Goal: Information Seeking & Learning: Check status

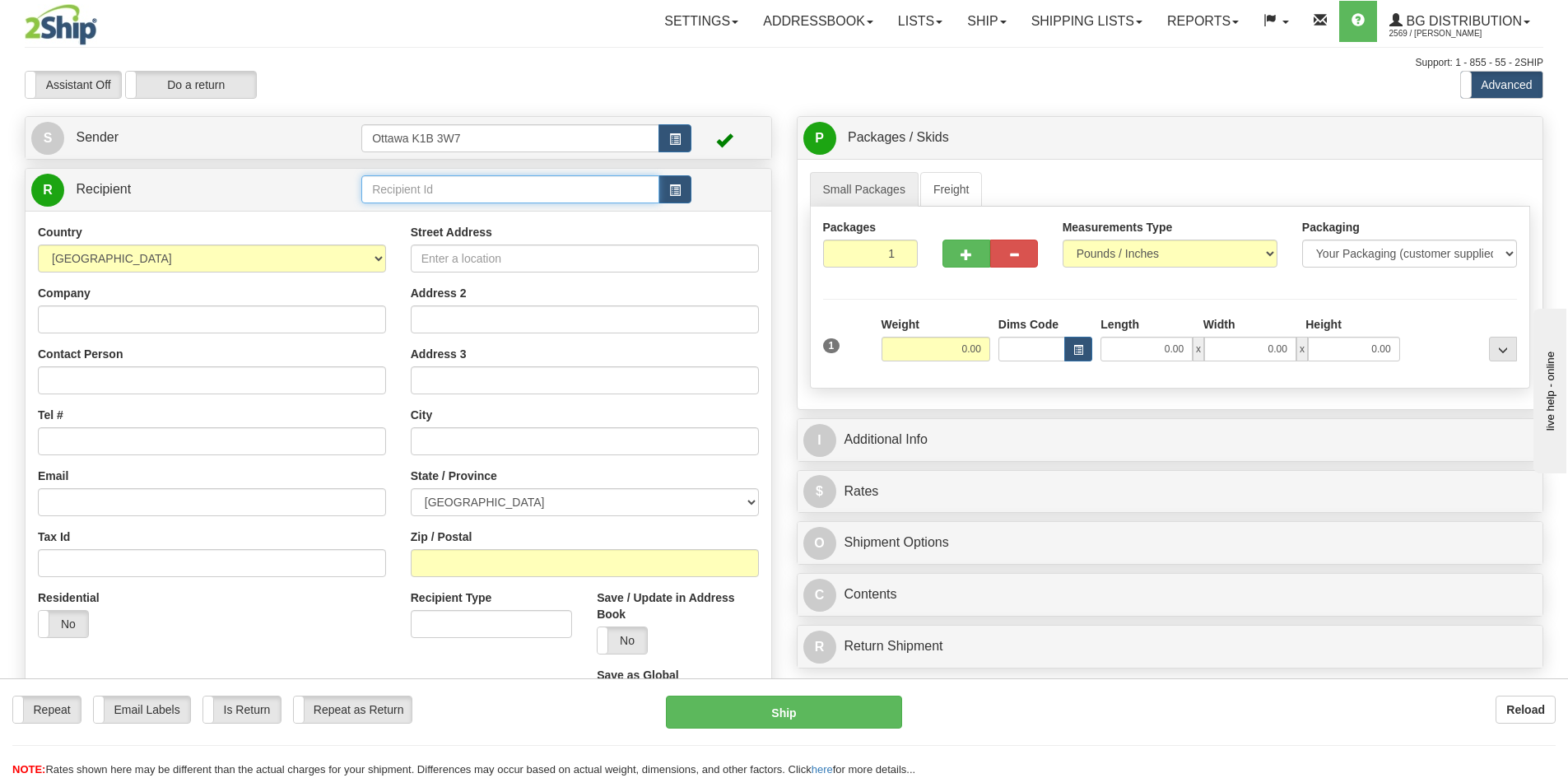
click at [524, 185] on input "text" at bounding box center [510, 189] width 298 height 28
type input "910561"
click at [345, 107] on div "Toggle navigation Settings Shipping Preferences Fields Preferences New" at bounding box center [784, 475] width 1568 height 951
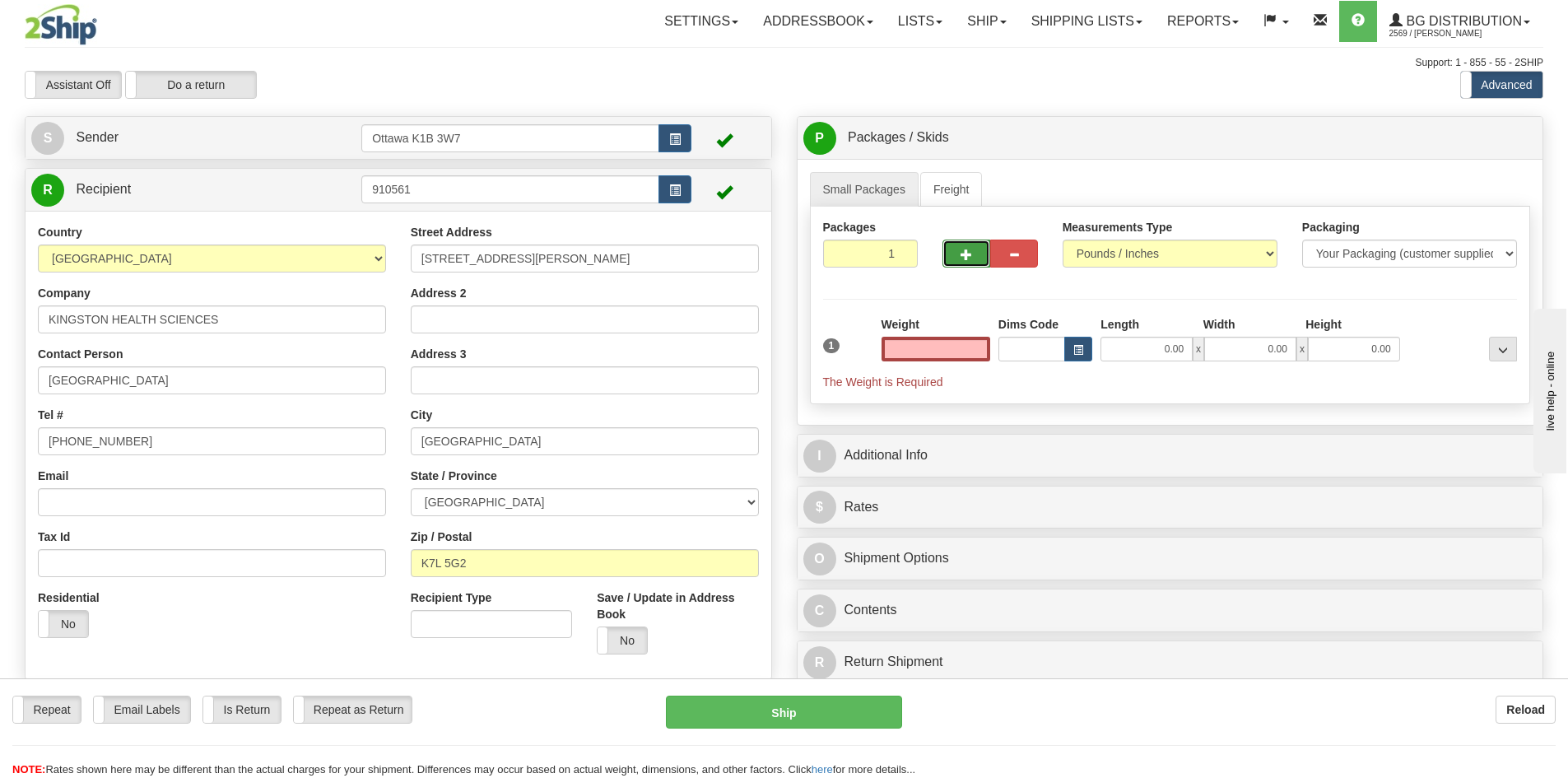
type input "0.00"
click at [972, 249] on button "button" at bounding box center [966, 253] width 48 height 28
type input "2"
click at [1499, 130] on label "Pack / Skid Level Pack.." at bounding box center [1490, 138] width 94 height 25
radio input "true"
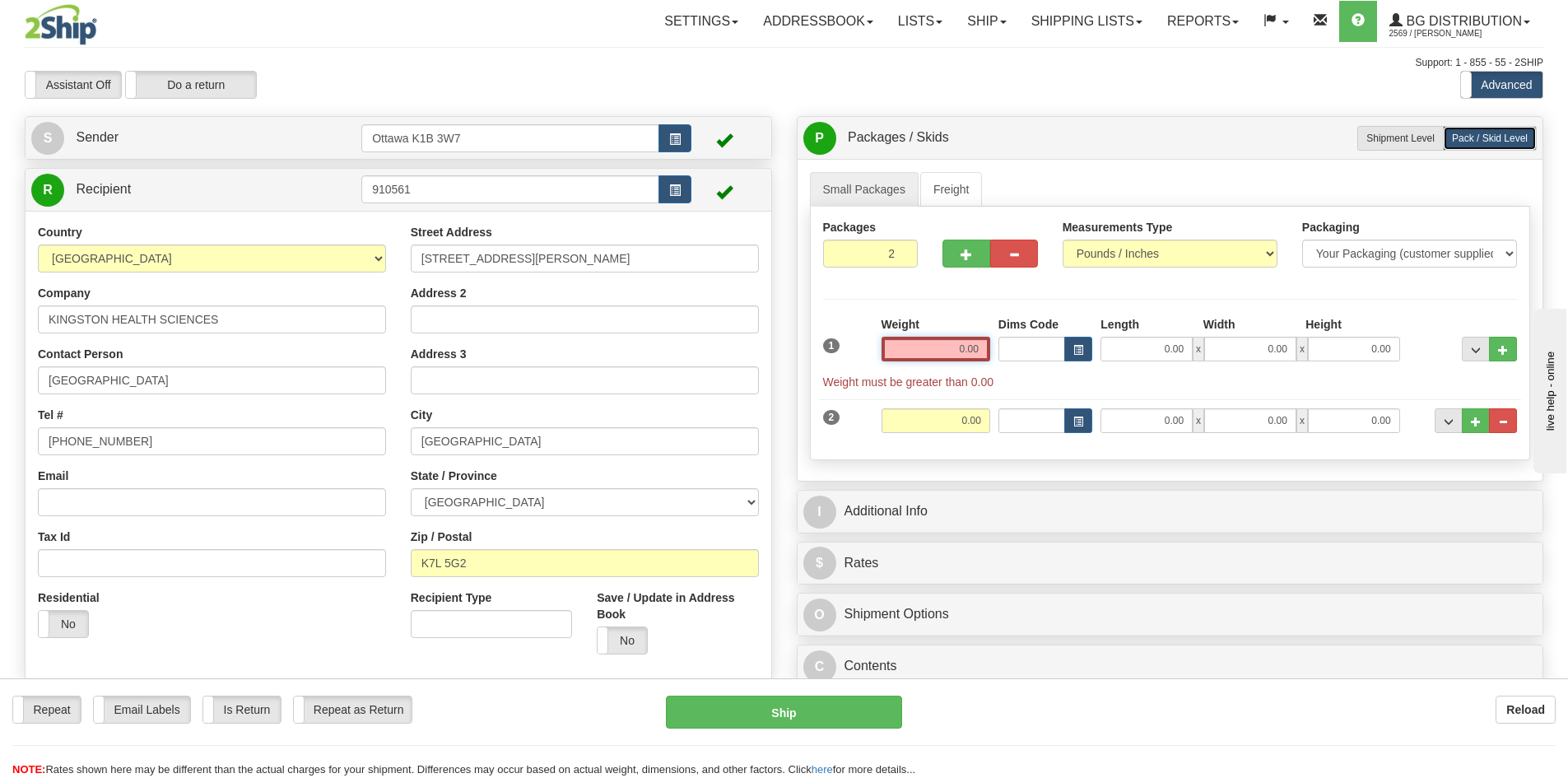
click at [941, 337] on input "0.00" at bounding box center [936, 349] width 109 height 25
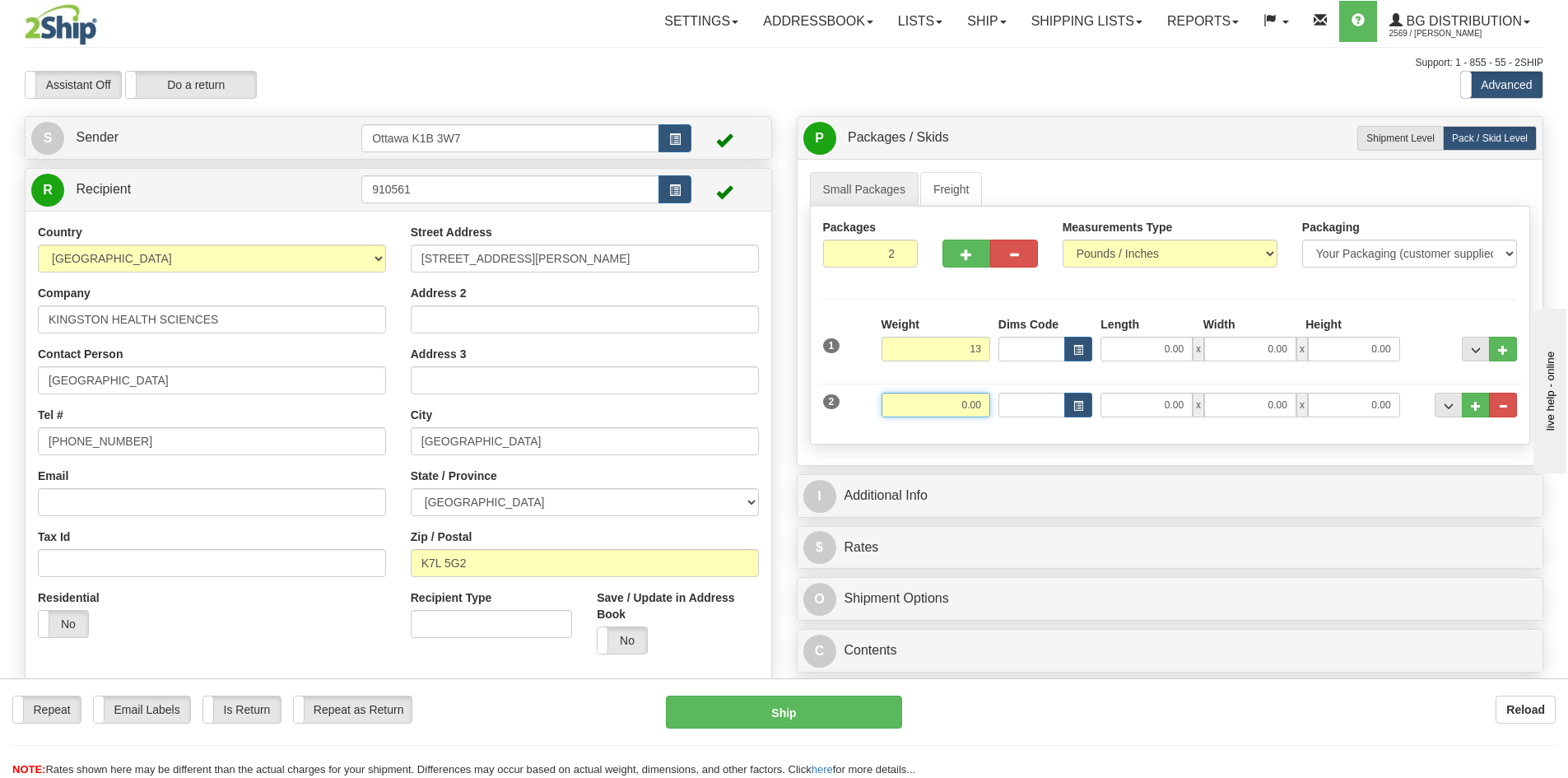
type input "13.00"
click at [965, 409] on input "0.00" at bounding box center [936, 405] width 109 height 25
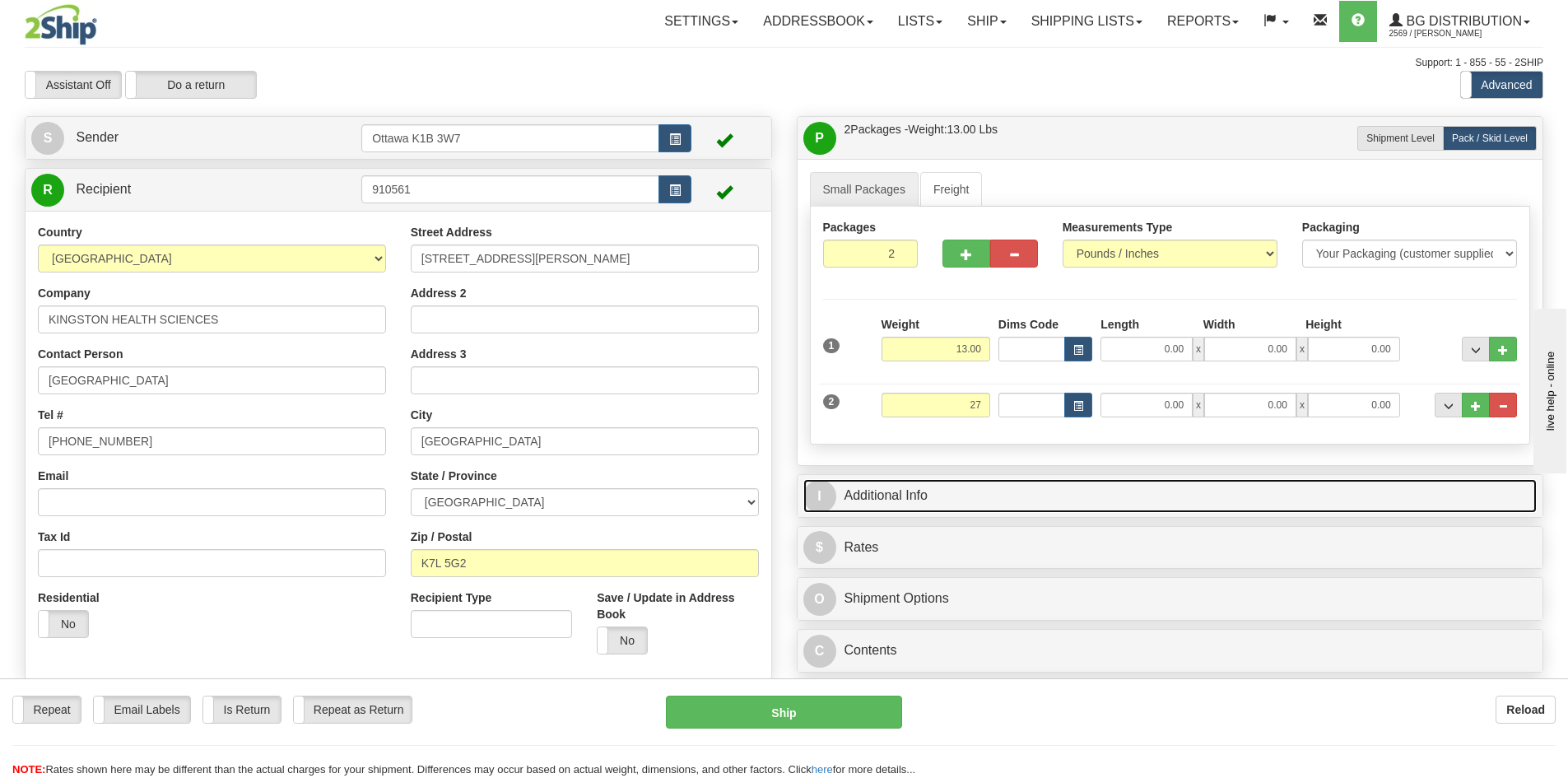
type input "27.00"
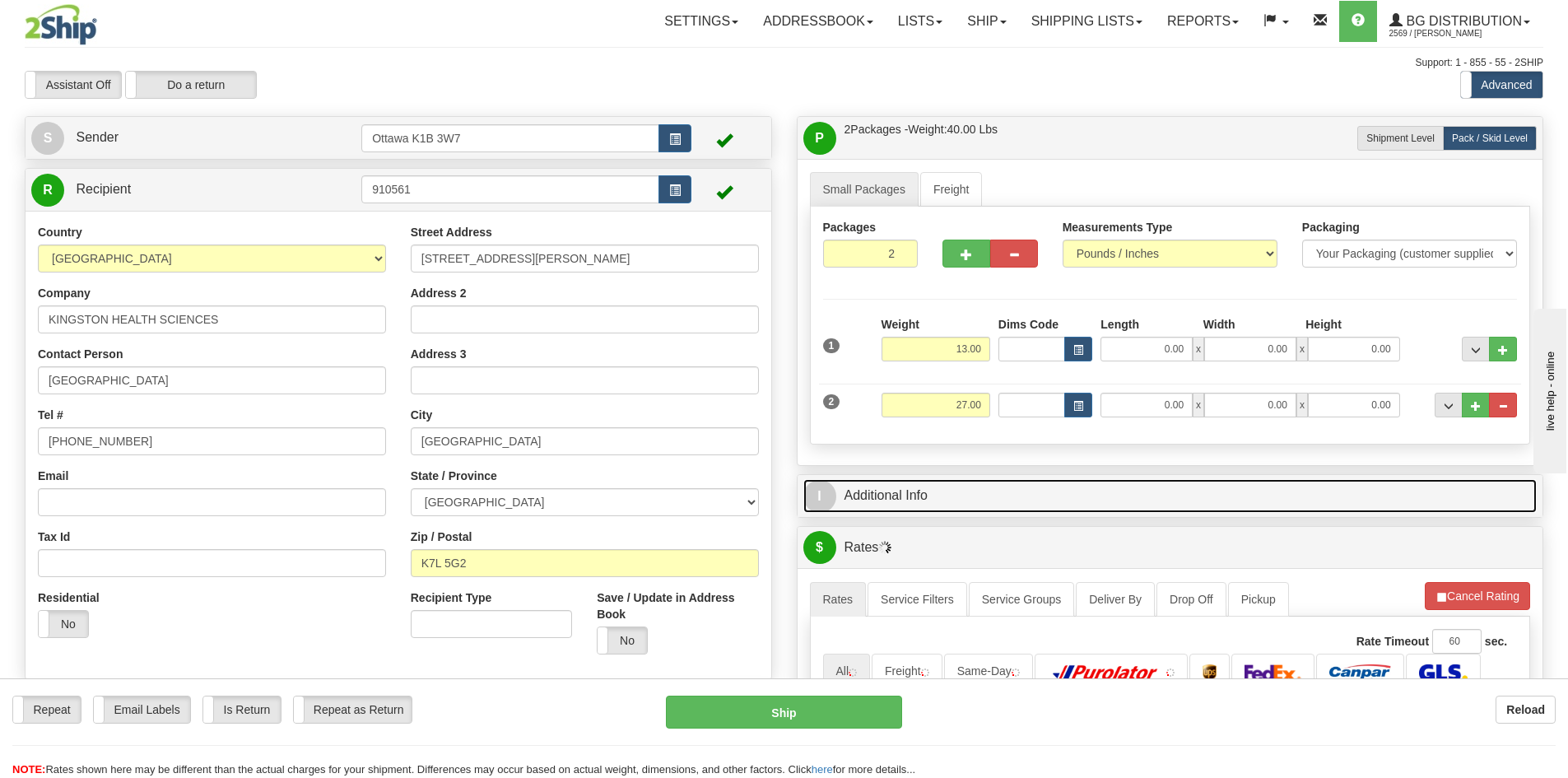
drag, startPoint x: 1240, startPoint y: 493, endPoint x: 1235, endPoint y: 502, distance: 10.3
click at [1240, 493] on link "I Additional Info" at bounding box center [1170, 495] width 734 height 33
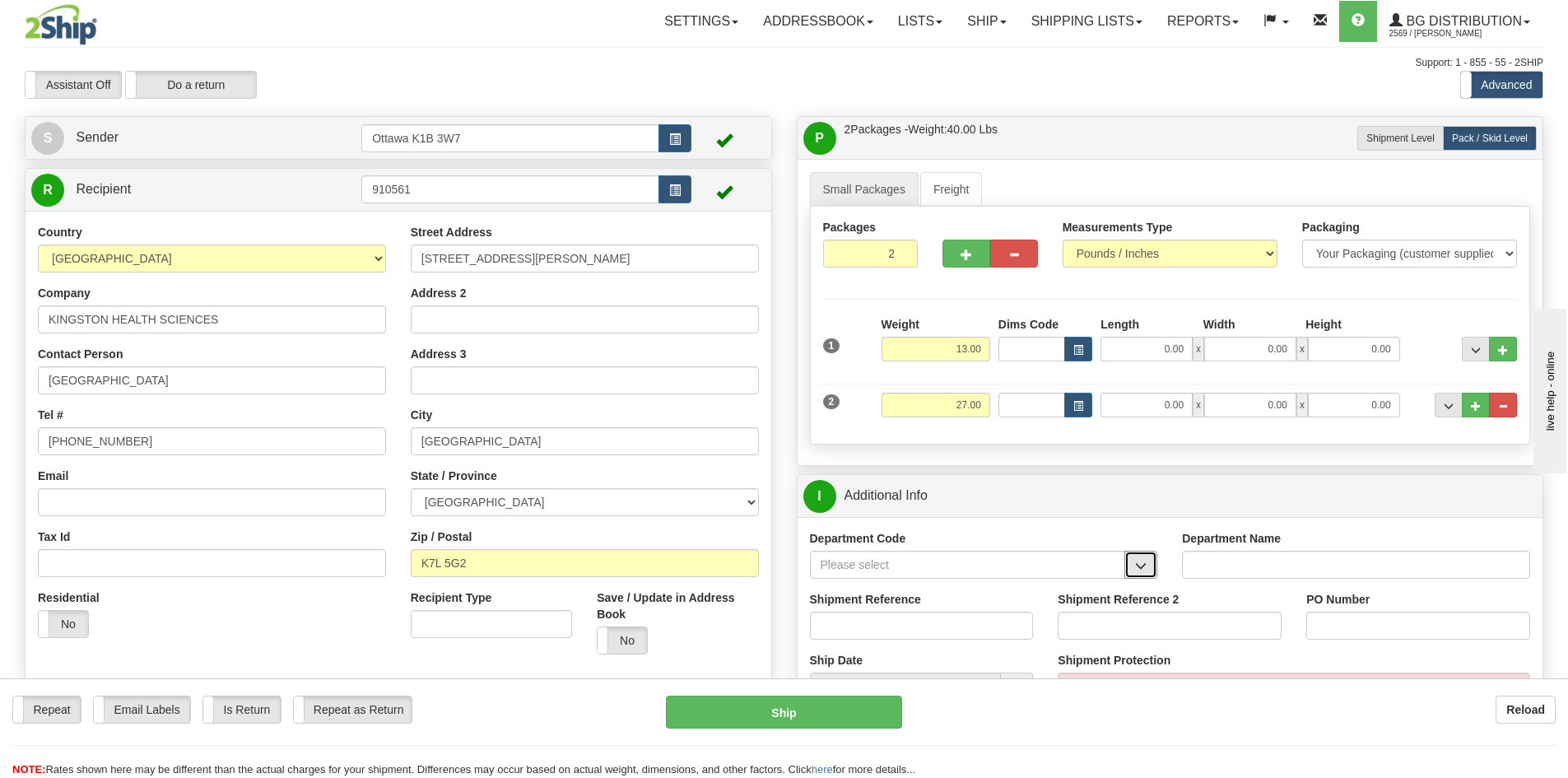
click at [1131, 565] on button "button" at bounding box center [1141, 564] width 33 height 28
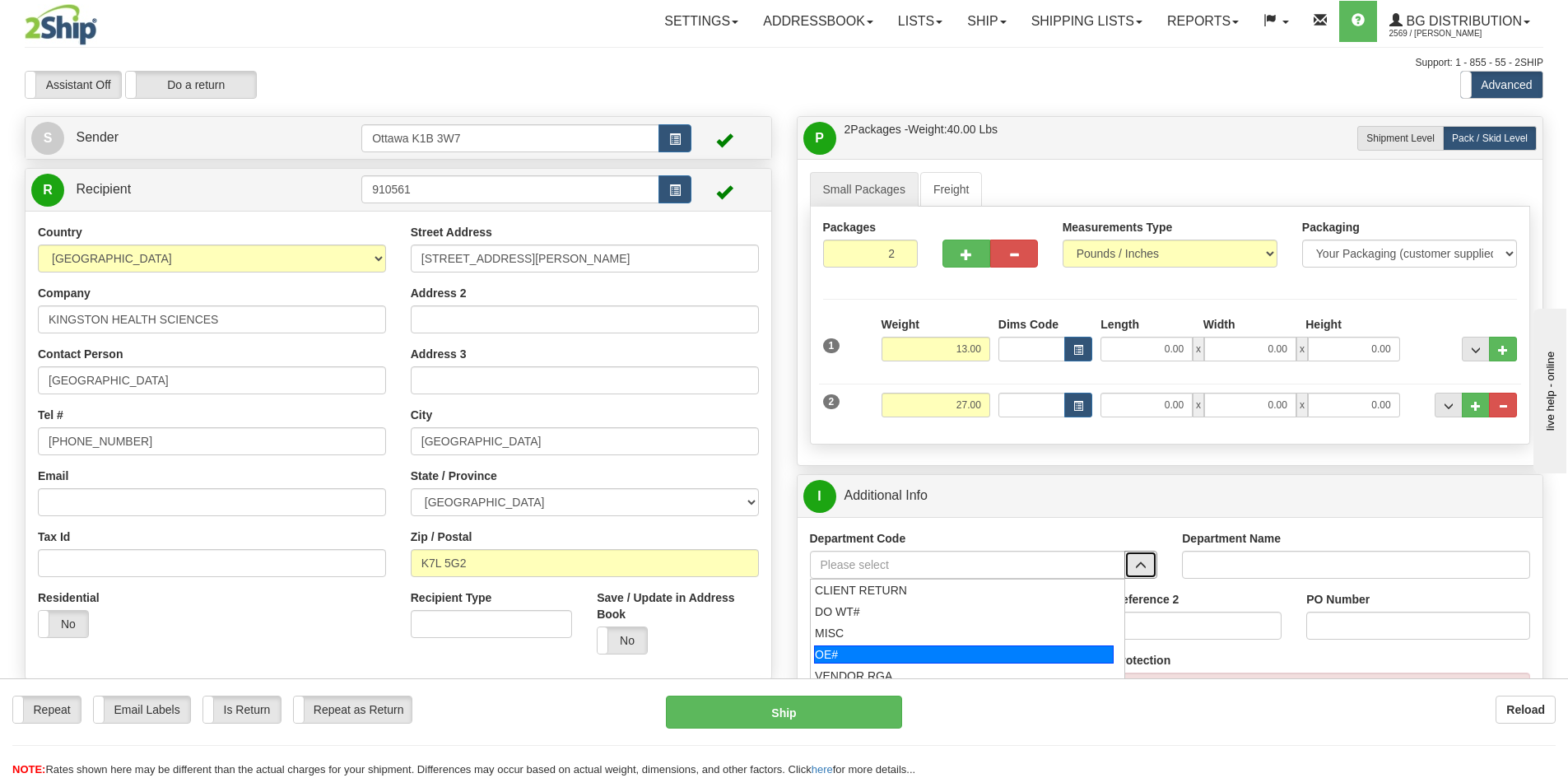
click at [938, 650] on div "OE#" at bounding box center [963, 654] width 300 height 18
type input "OE#"
type input "ORDERS"
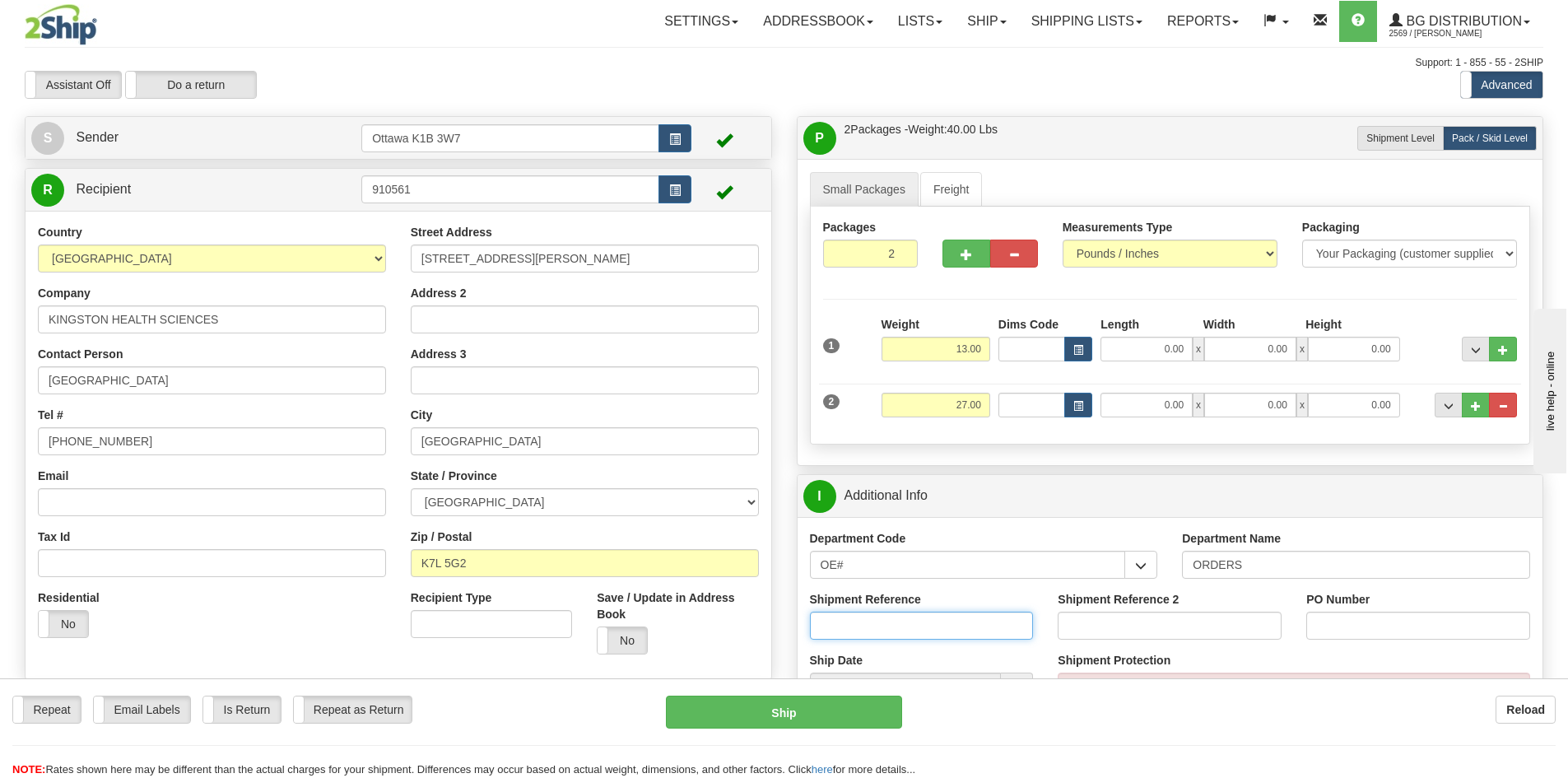
click at [906, 628] on input "Shipment Reference" at bounding box center [922, 625] width 224 height 28
type input "10202520-00"
type input "10201971-00"
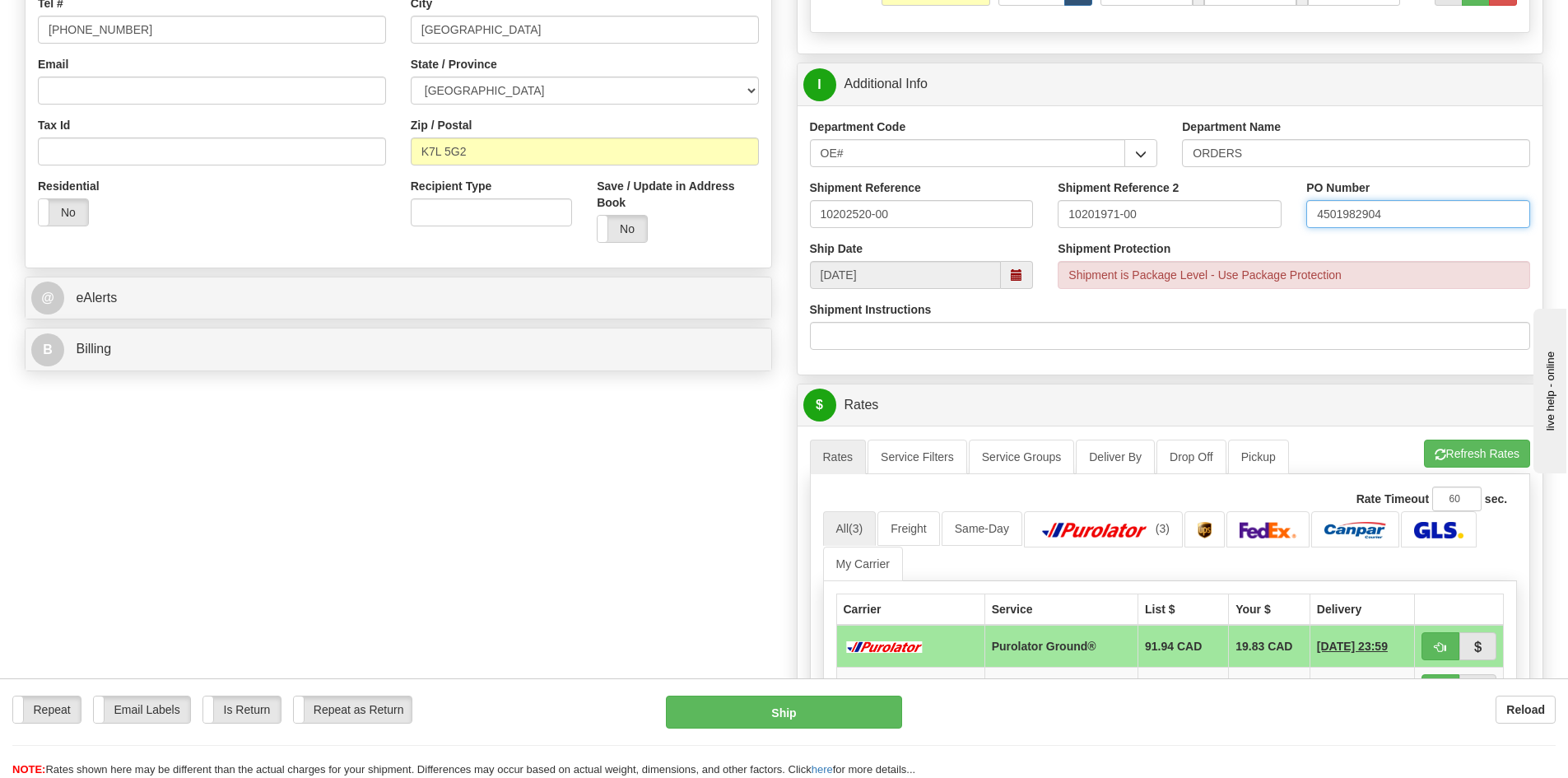
scroll to position [576, 0]
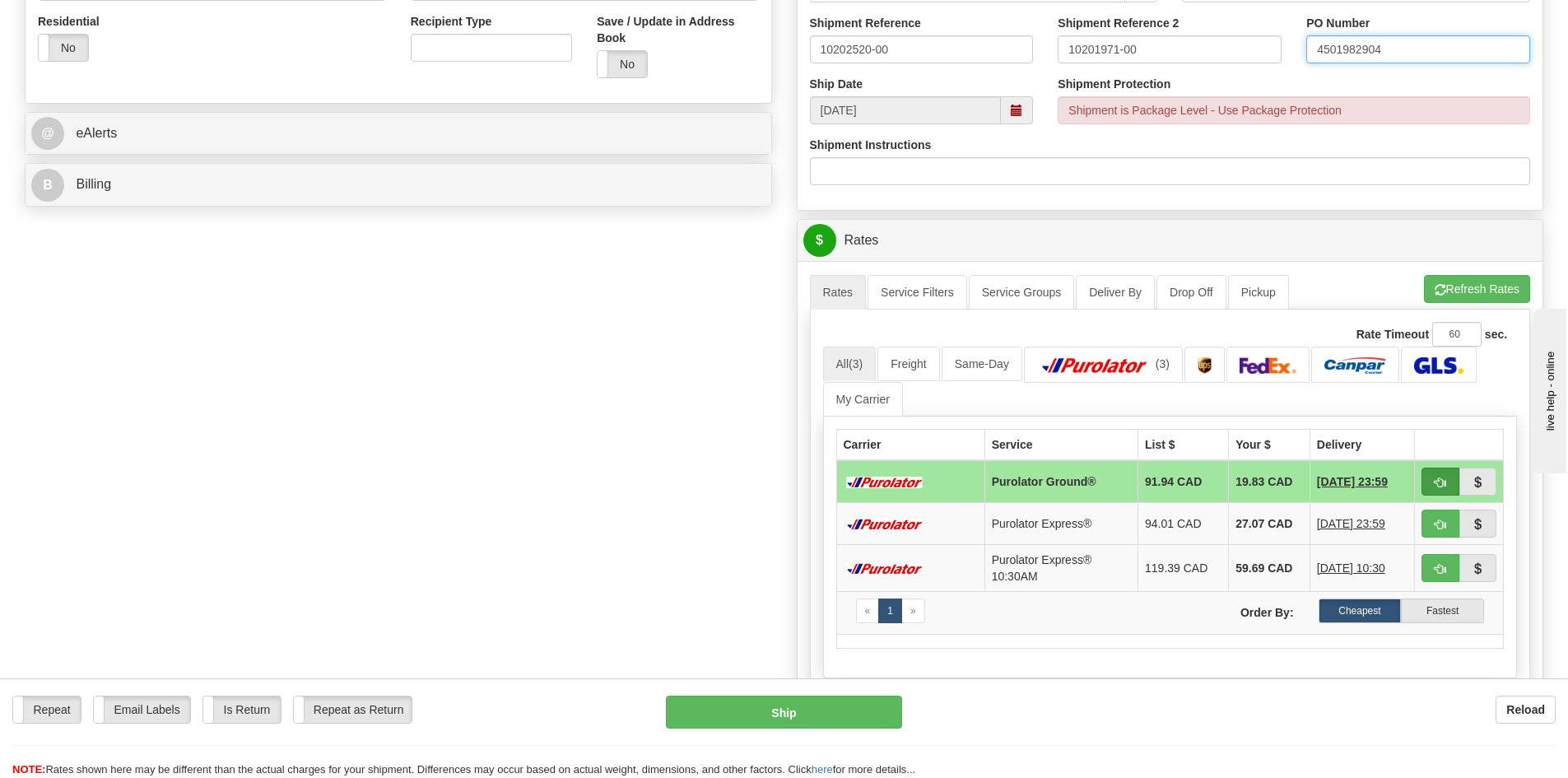
type input "4501982904"
click at [1444, 489] on button "button" at bounding box center [1440, 481] width 38 height 28
type input "260"
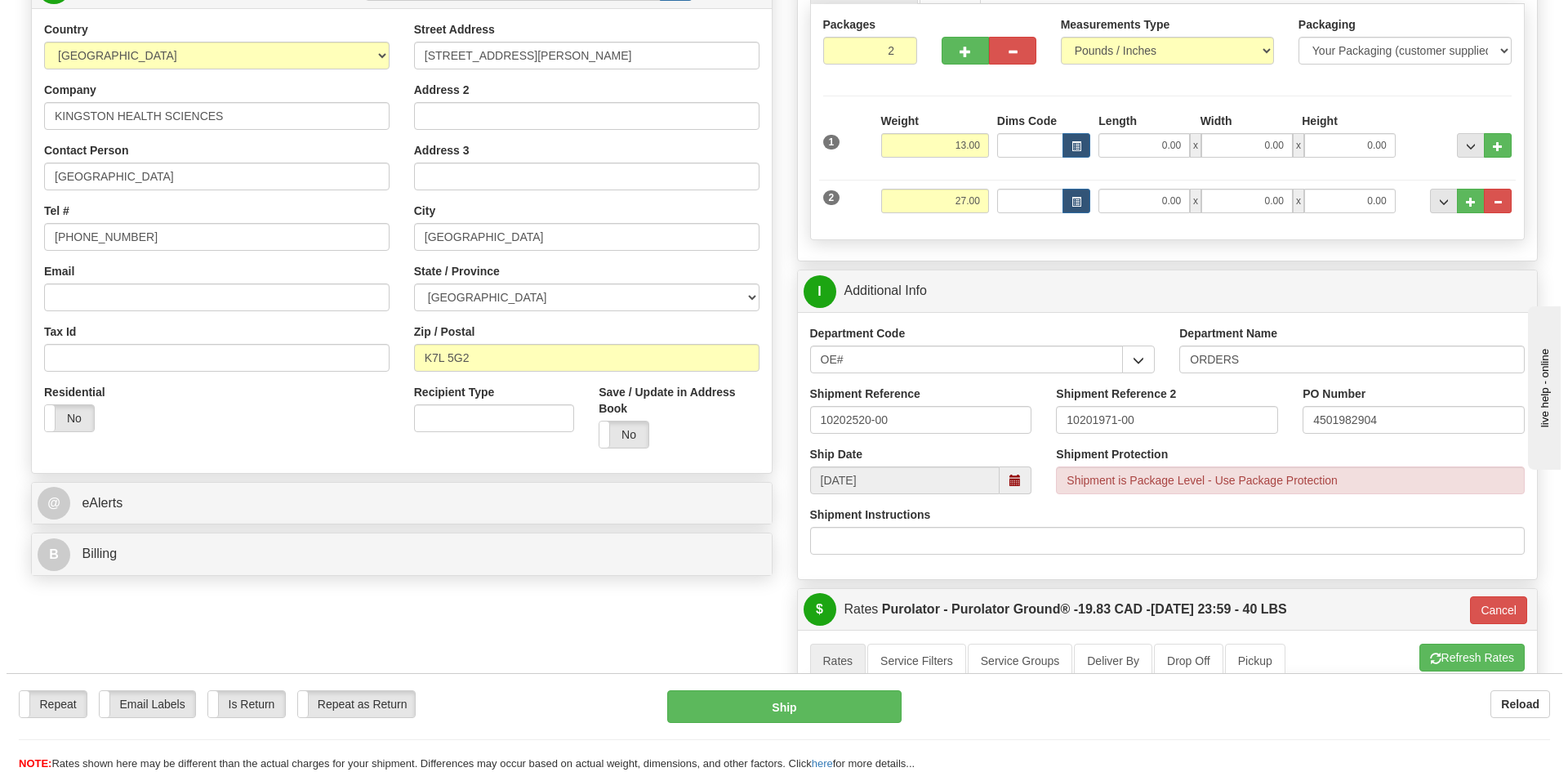
scroll to position [163, 0]
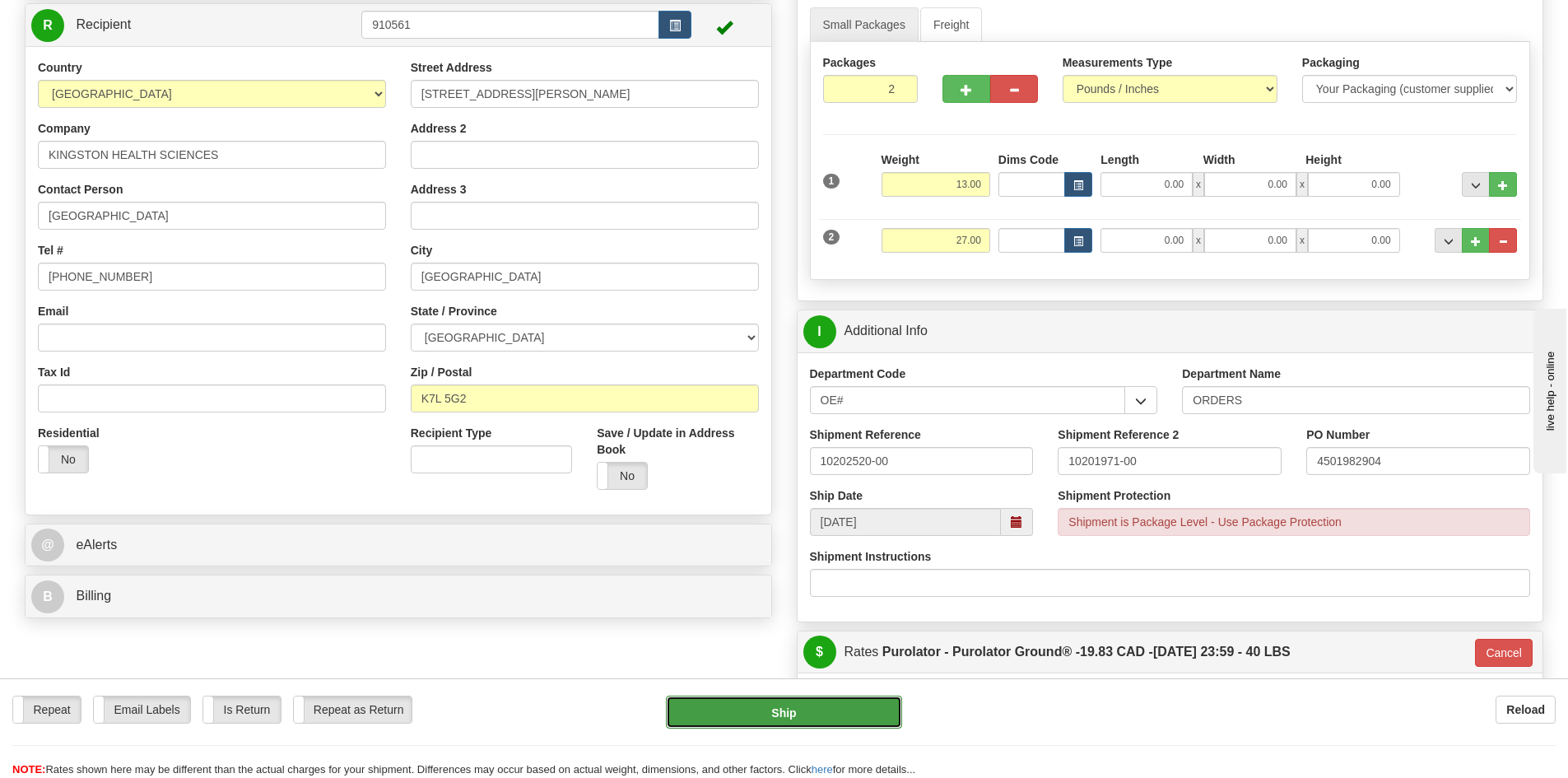
click at [856, 714] on button "Ship" at bounding box center [784, 712] width 236 height 33
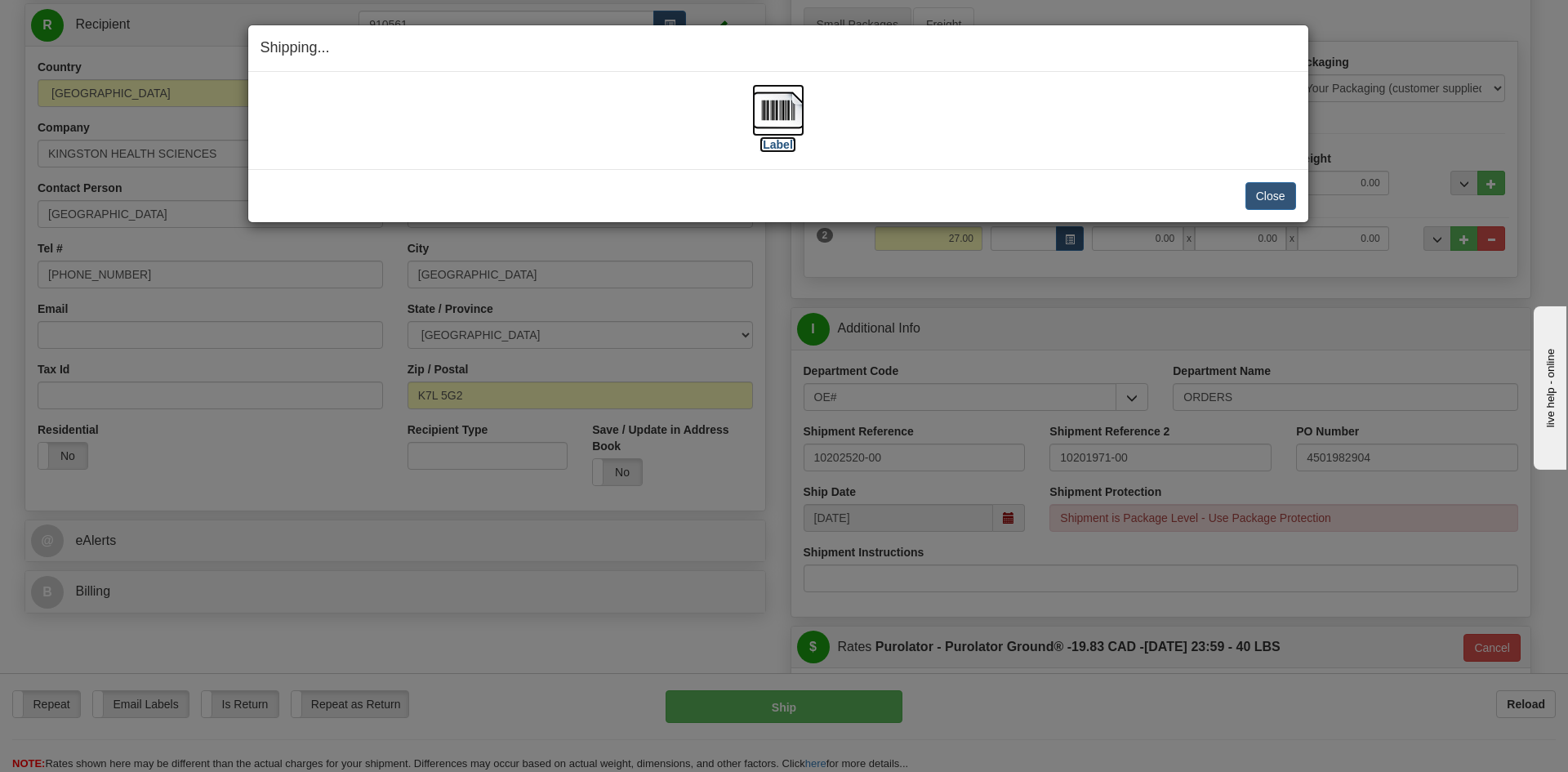
click at [789, 135] on img at bounding box center [777, 110] width 52 height 52
click at [1250, 191] on button "Close" at bounding box center [1270, 196] width 51 height 27
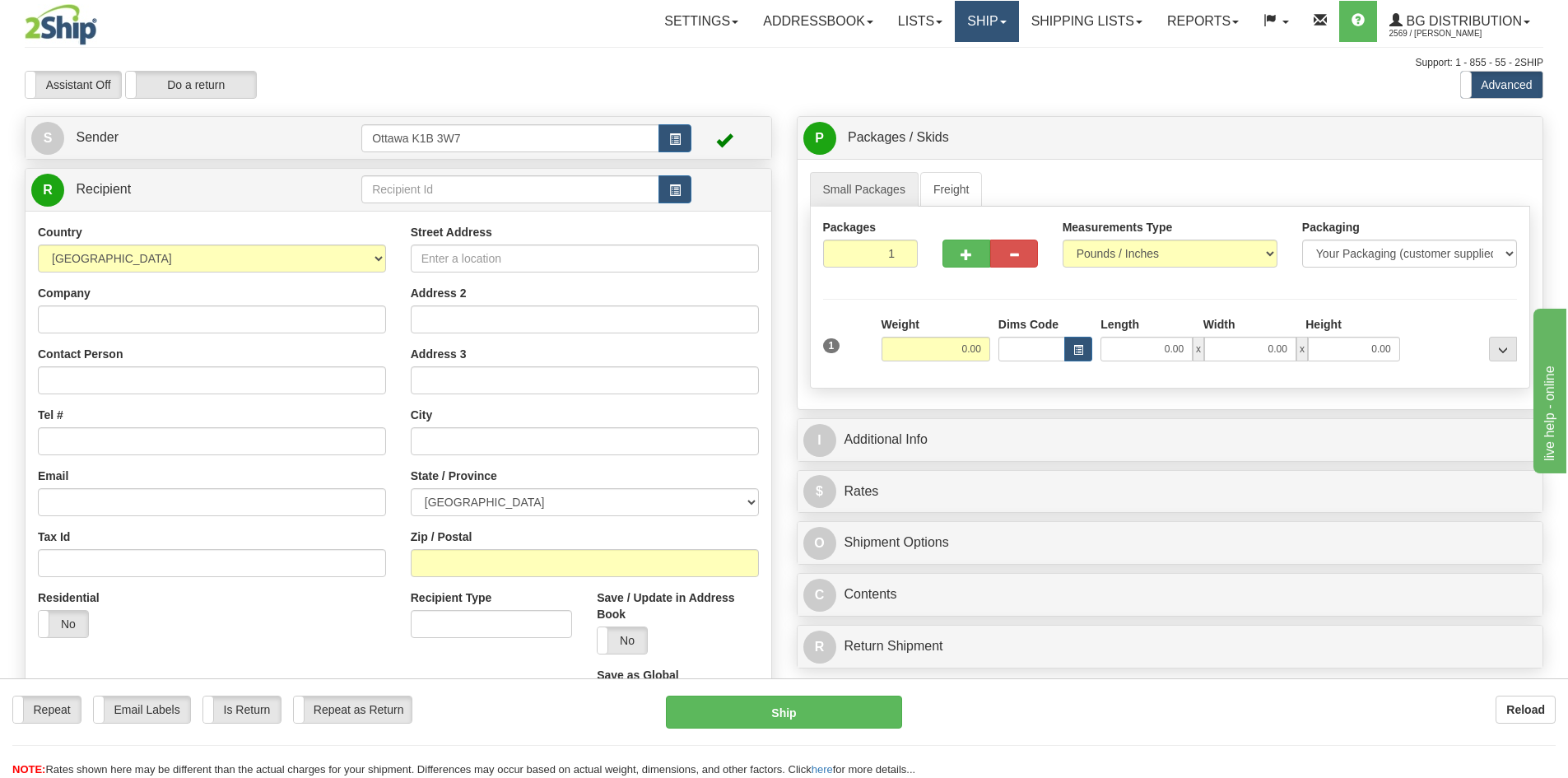
click at [1000, 21] on span at bounding box center [1002, 22] width 7 height 3
click at [985, 53] on link "Ship Screen" at bounding box center [953, 57] width 130 height 21
click at [1028, 22] on link "Shipping lists" at bounding box center [1086, 21] width 136 height 41
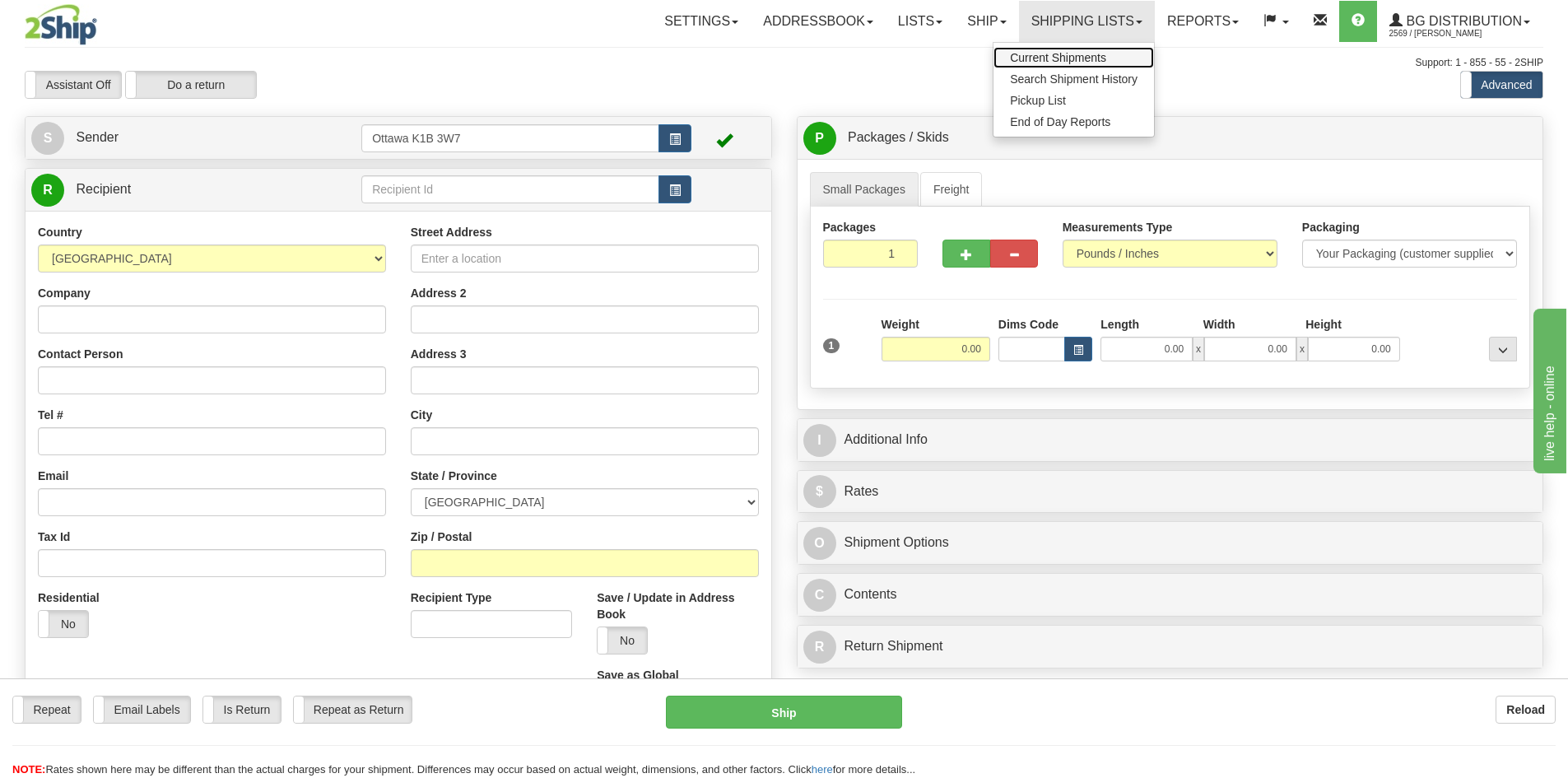
click at [1030, 57] on span "Current Shipments" at bounding box center [1058, 58] width 96 height 13
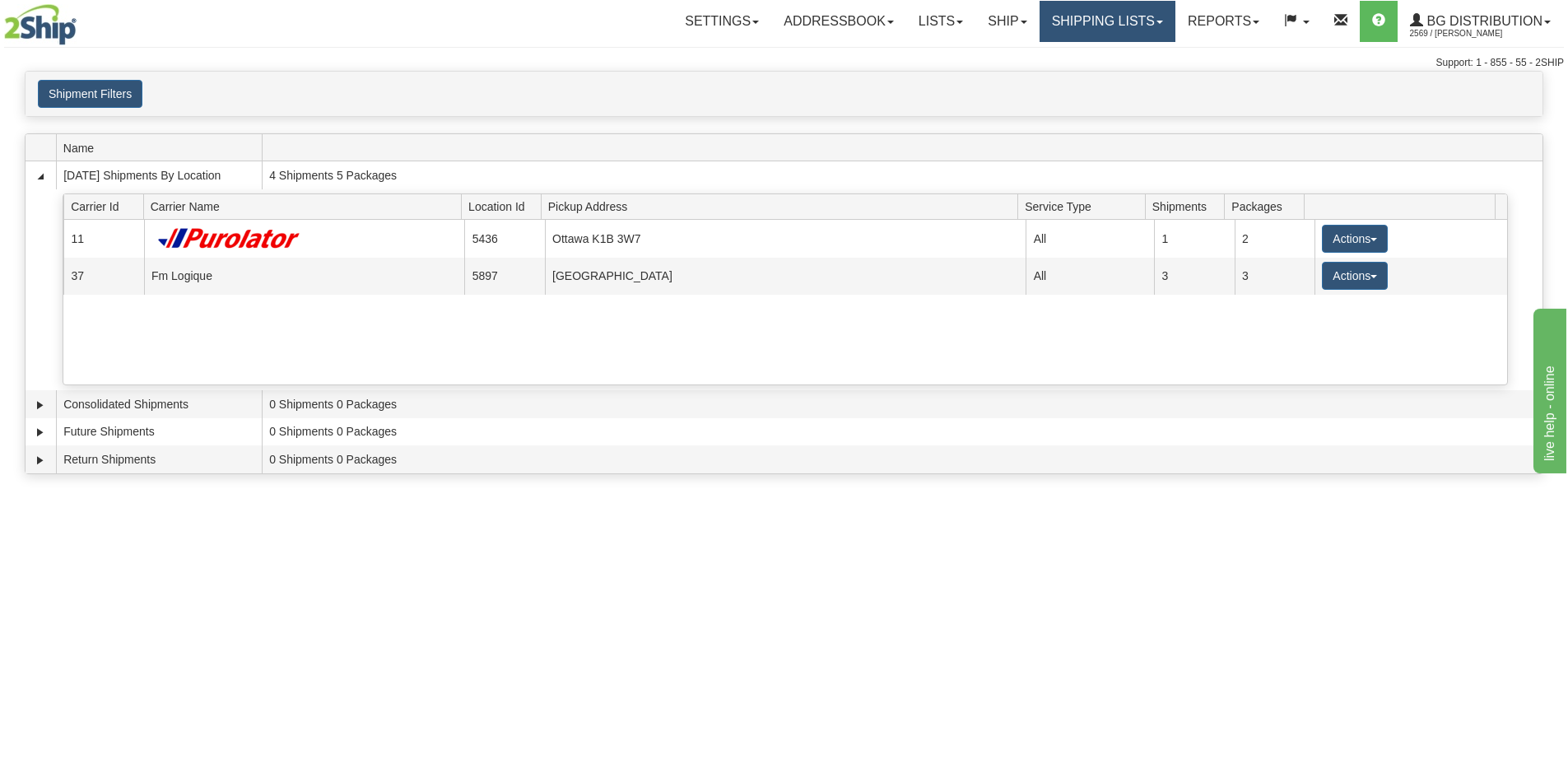
click at [1112, 34] on link "Shipping lists" at bounding box center [1107, 21] width 136 height 41
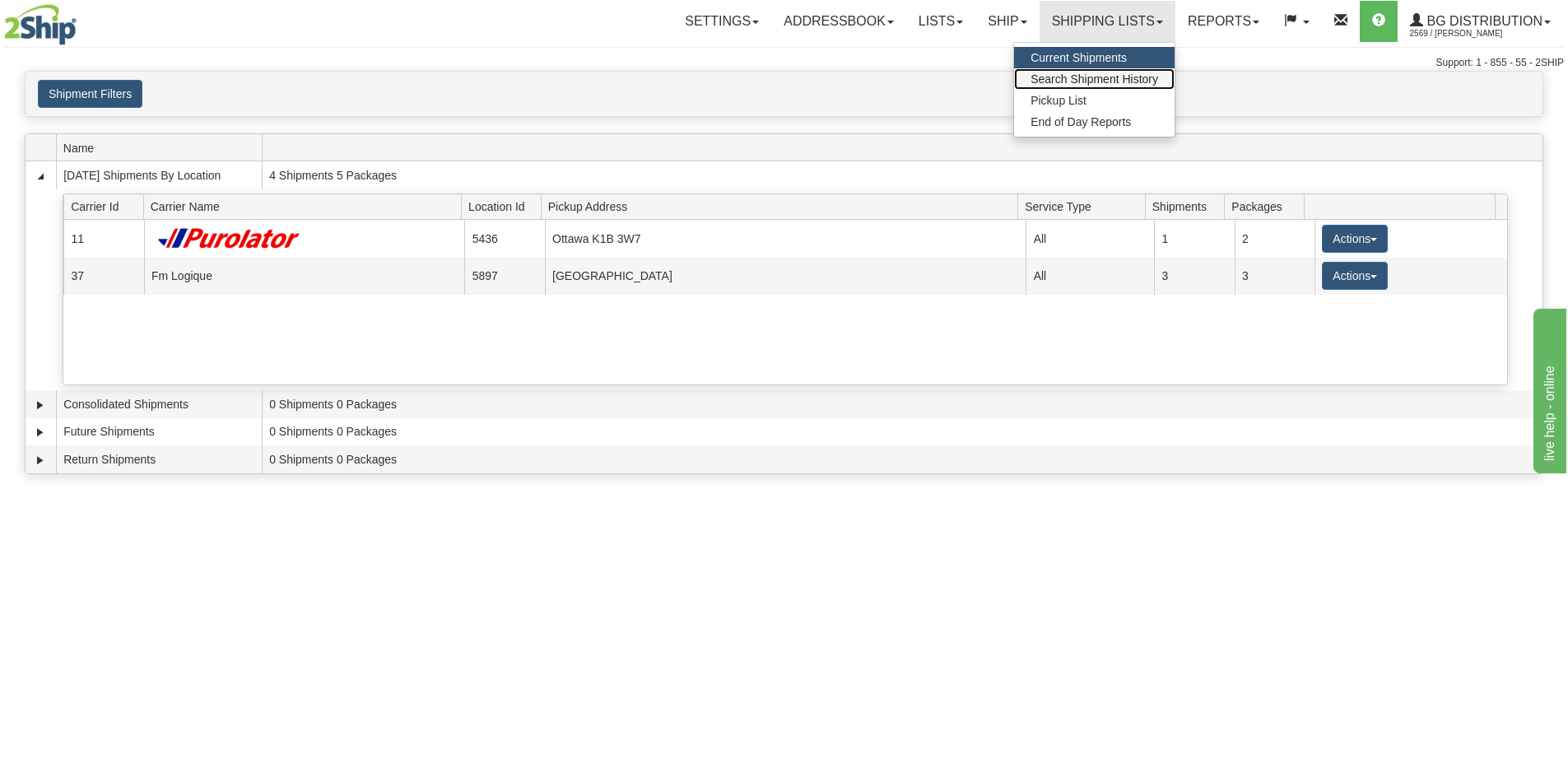
click at [1102, 76] on span "Search Shipment History" at bounding box center [1094, 79] width 128 height 13
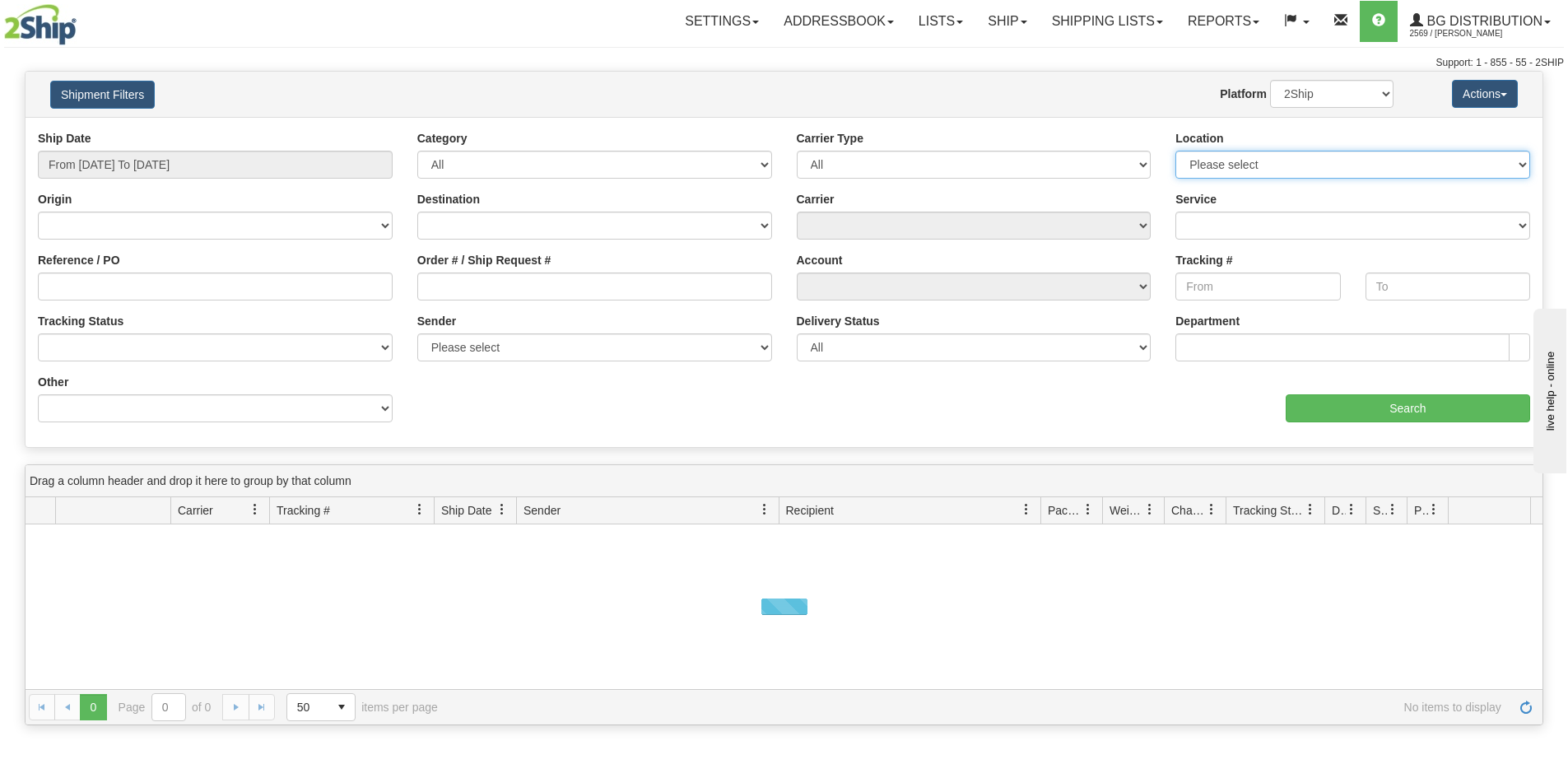
click at [1271, 170] on select "Please select [GEOGRAPHIC_DATA] K1B 3W7 [GEOGRAPHIC_DATA] [GEOGRAPHIC_DATA] [GE…" at bounding box center [1353, 164] width 355 height 28
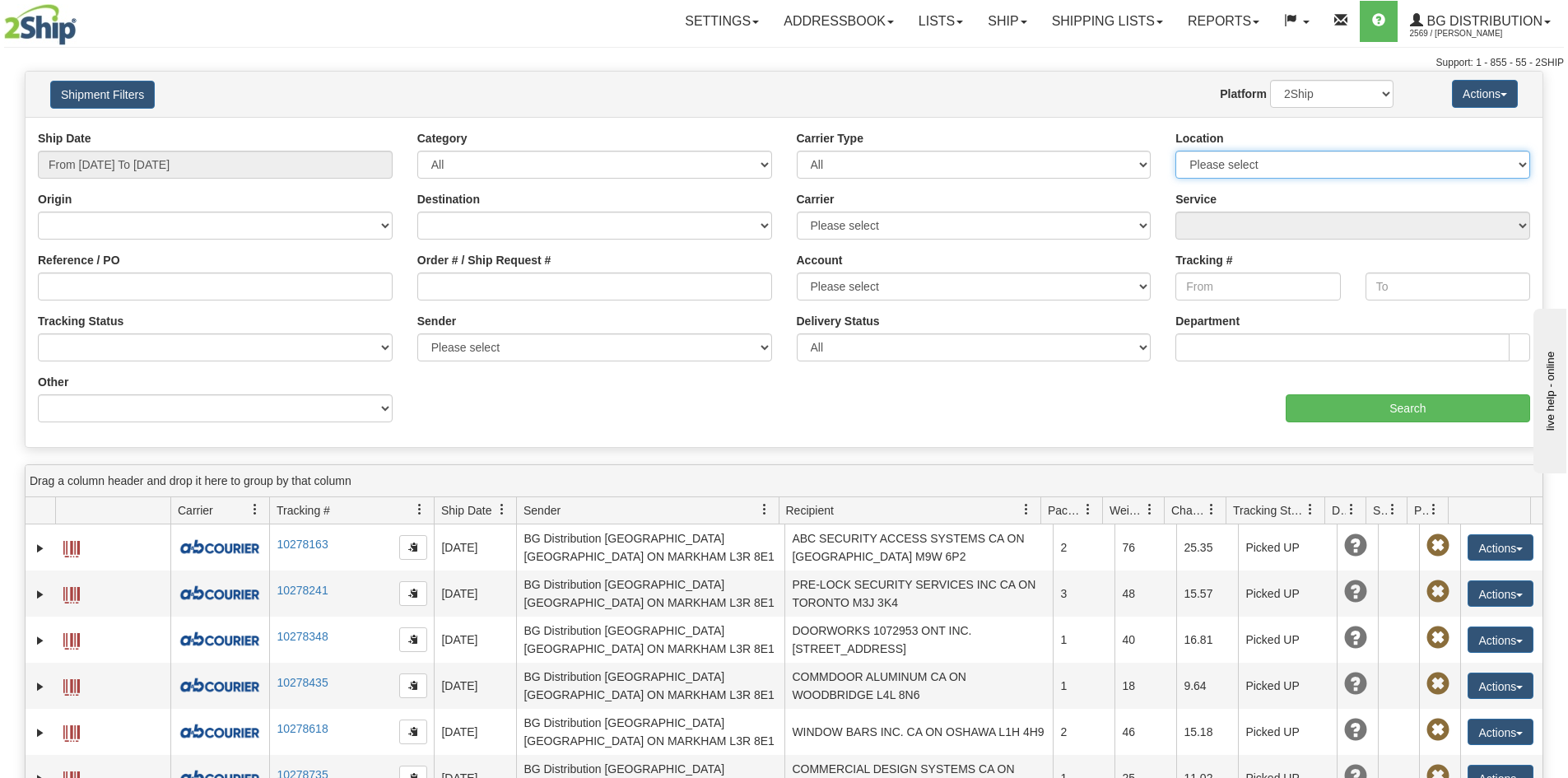
select select "5436"
click at [1176, 150] on select "Please select [GEOGRAPHIC_DATA] K1B 3W7 [GEOGRAPHIC_DATA] [GEOGRAPHIC_DATA] [GE…" at bounding box center [1353, 164] width 355 height 28
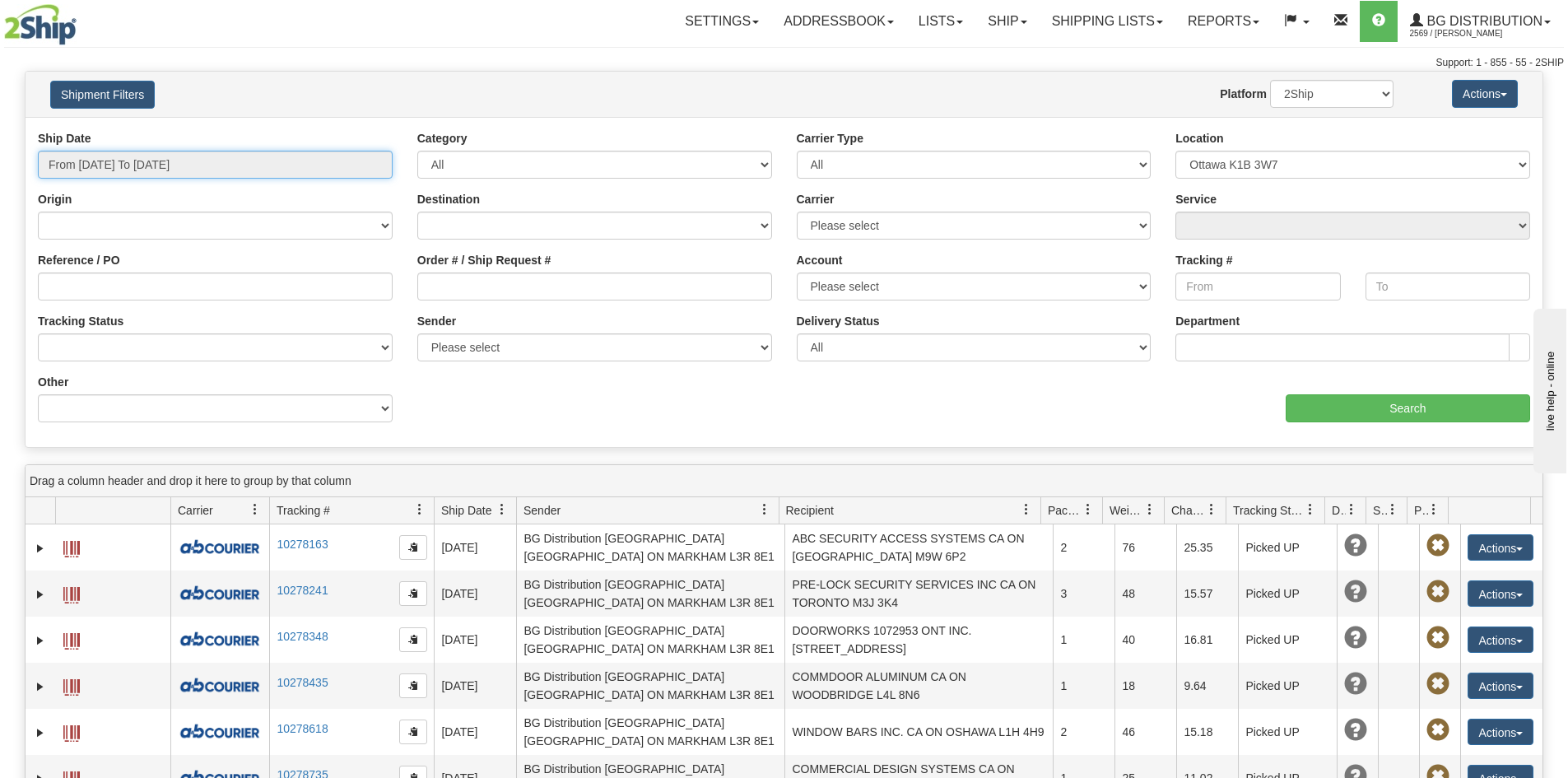
type input "[DATE]"
click at [198, 170] on input "From 08/12/2025 To 08/13/2025" at bounding box center [215, 164] width 355 height 28
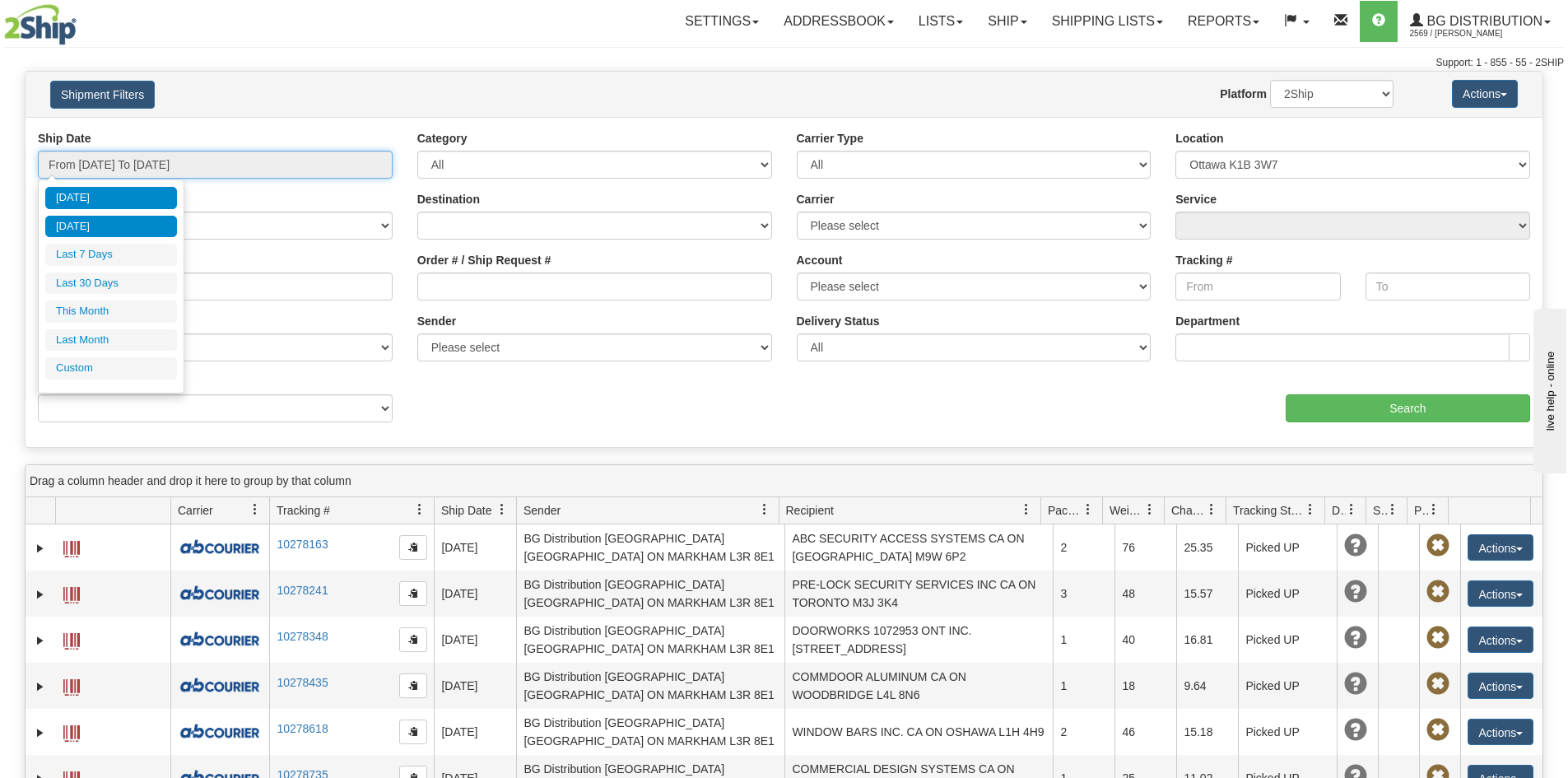
type input "08/12/2025"
type input "08/07/2025"
type input "[DATE]"
type input "08/01/2025"
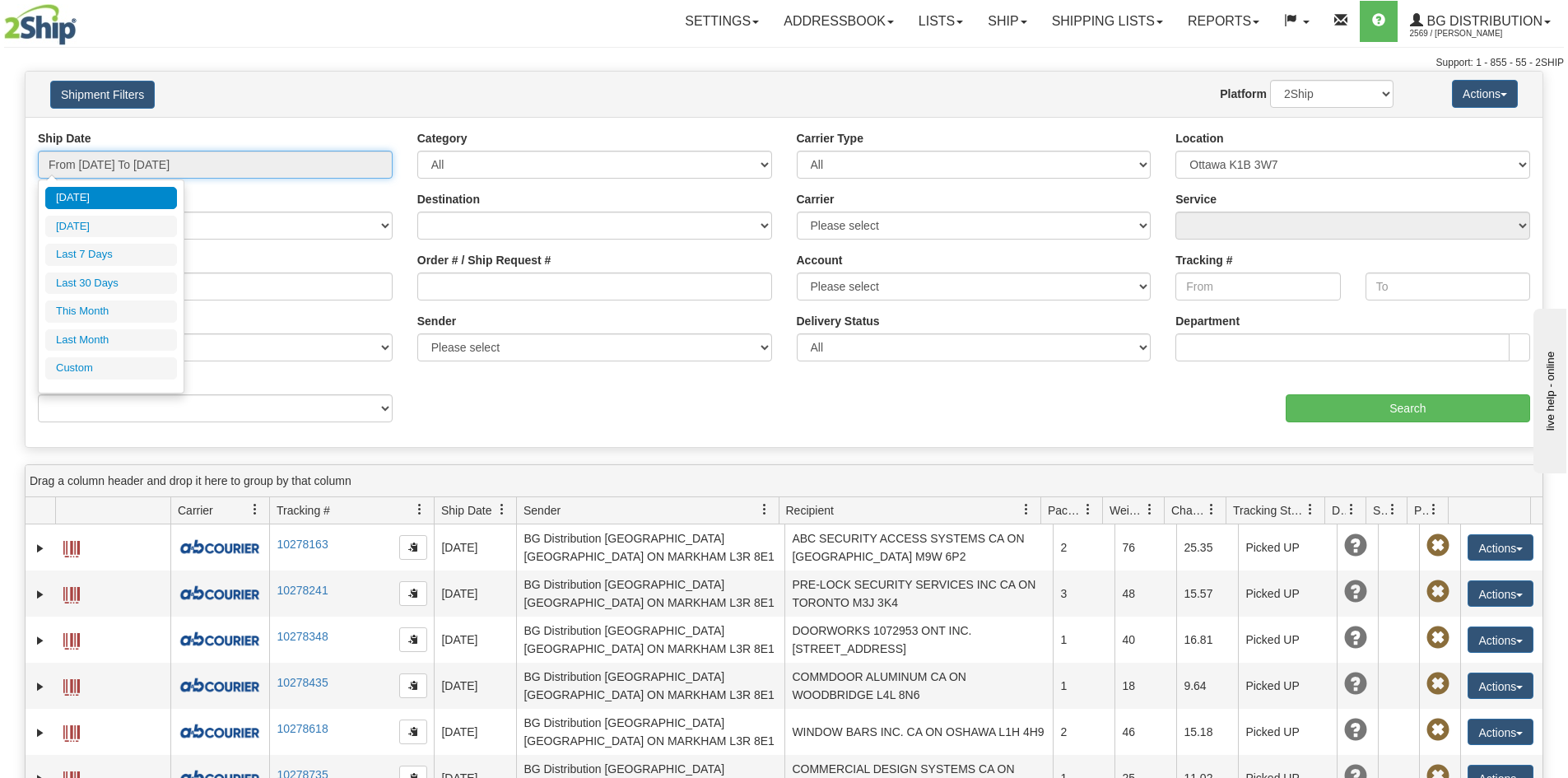
type input "08/31/2025"
type input "07/01/2025"
type input "07/31/2025"
type input "[DATE]"
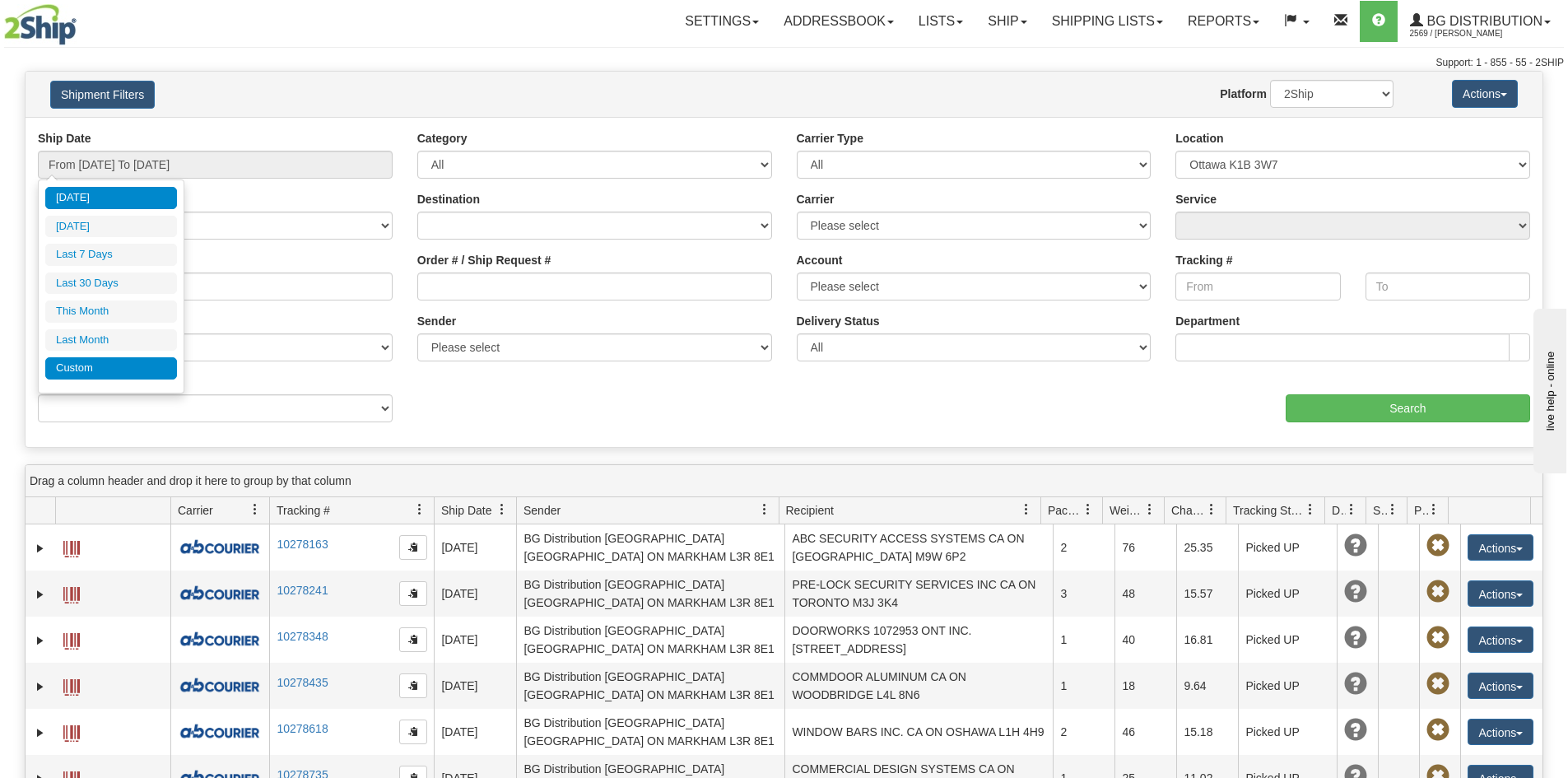
click at [109, 371] on li "Custom" at bounding box center [111, 368] width 131 height 22
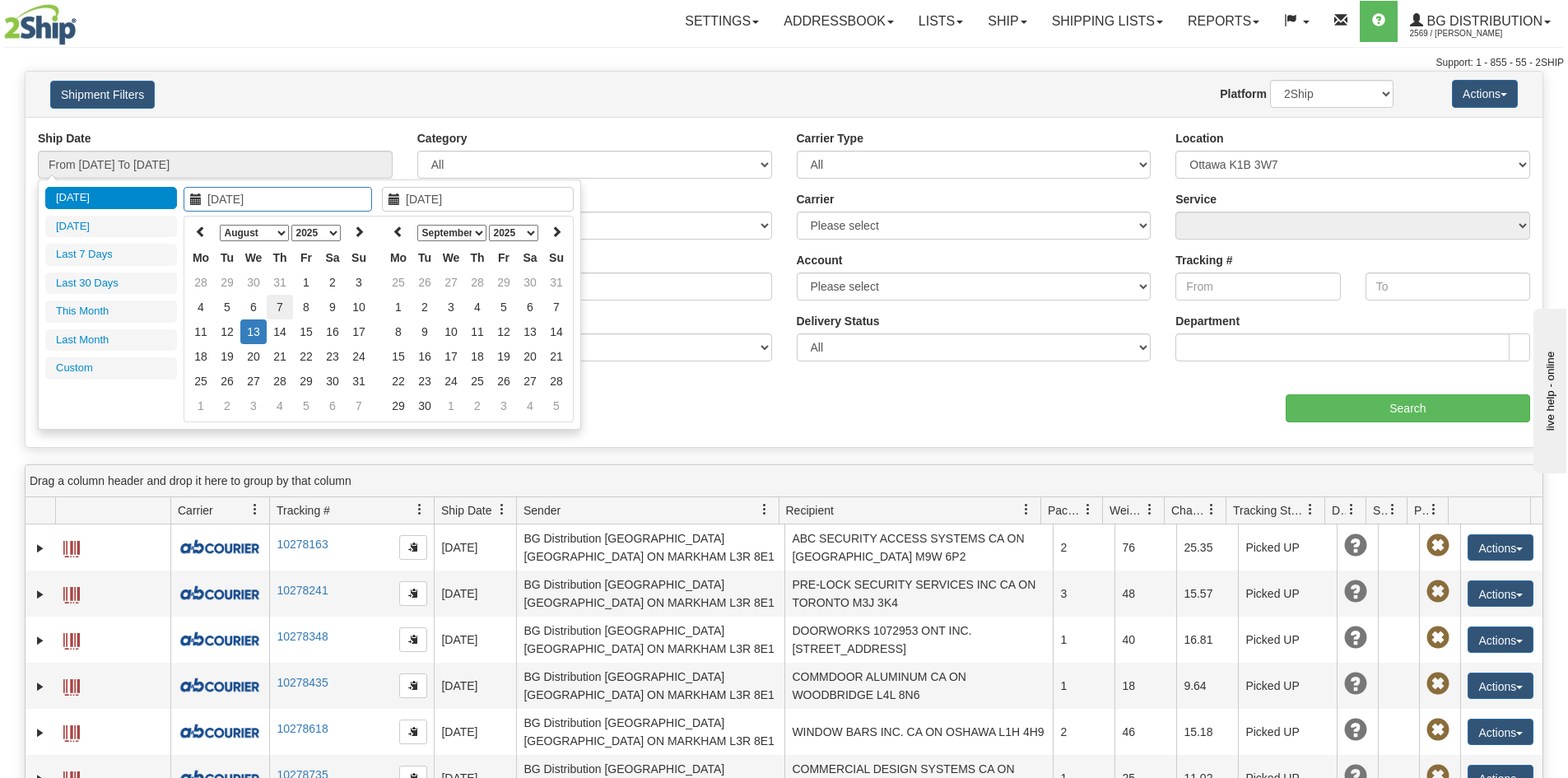
type input "08/07/2025"
click at [273, 311] on td "7" at bounding box center [280, 308] width 27 height 25
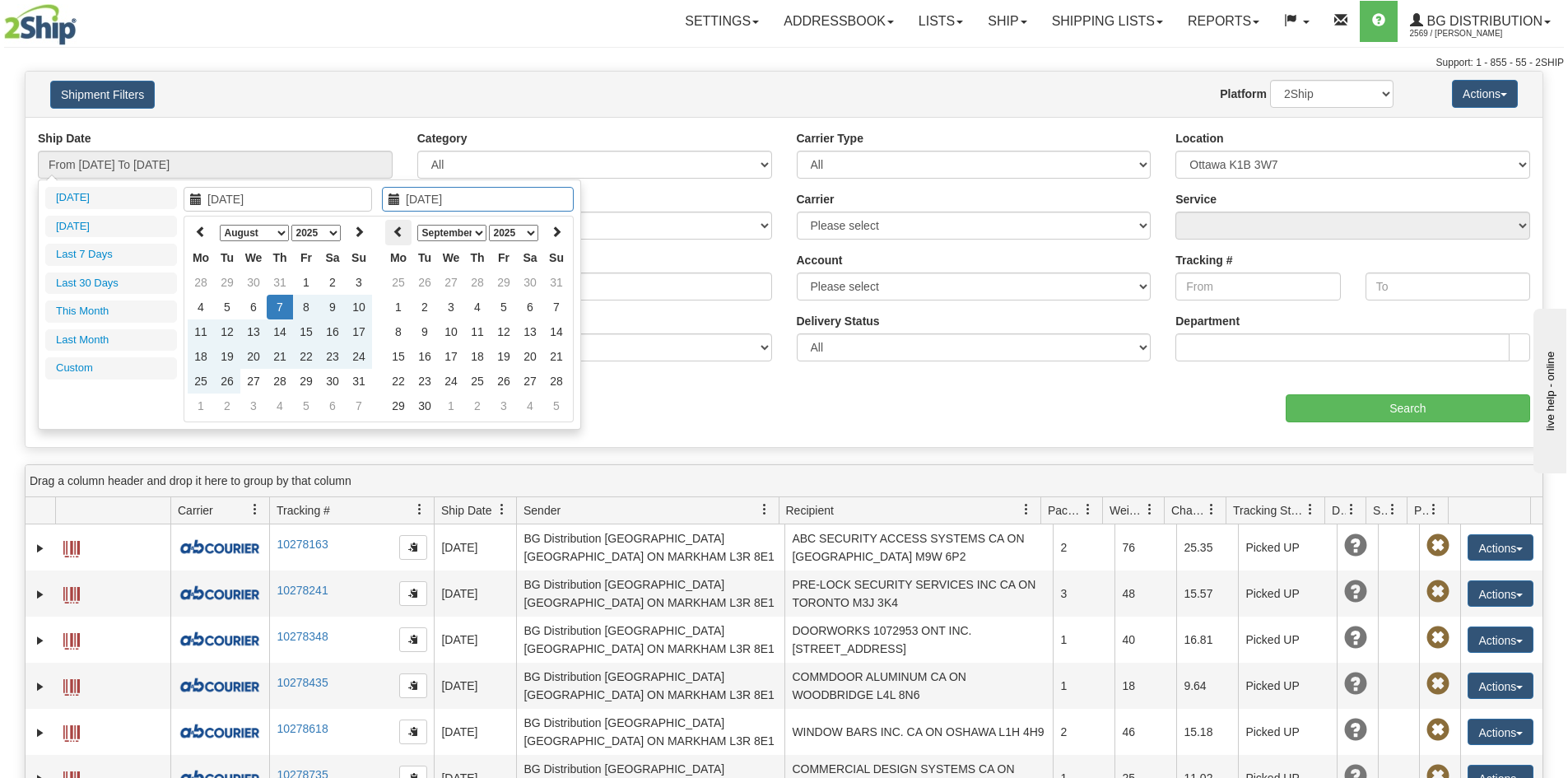
click at [391, 236] on th at bounding box center [399, 232] width 27 height 26
type input "08/07/2025"
click at [473, 307] on td "7" at bounding box center [478, 308] width 27 height 25
type input "From 08/07/2025 To 08/07/2025"
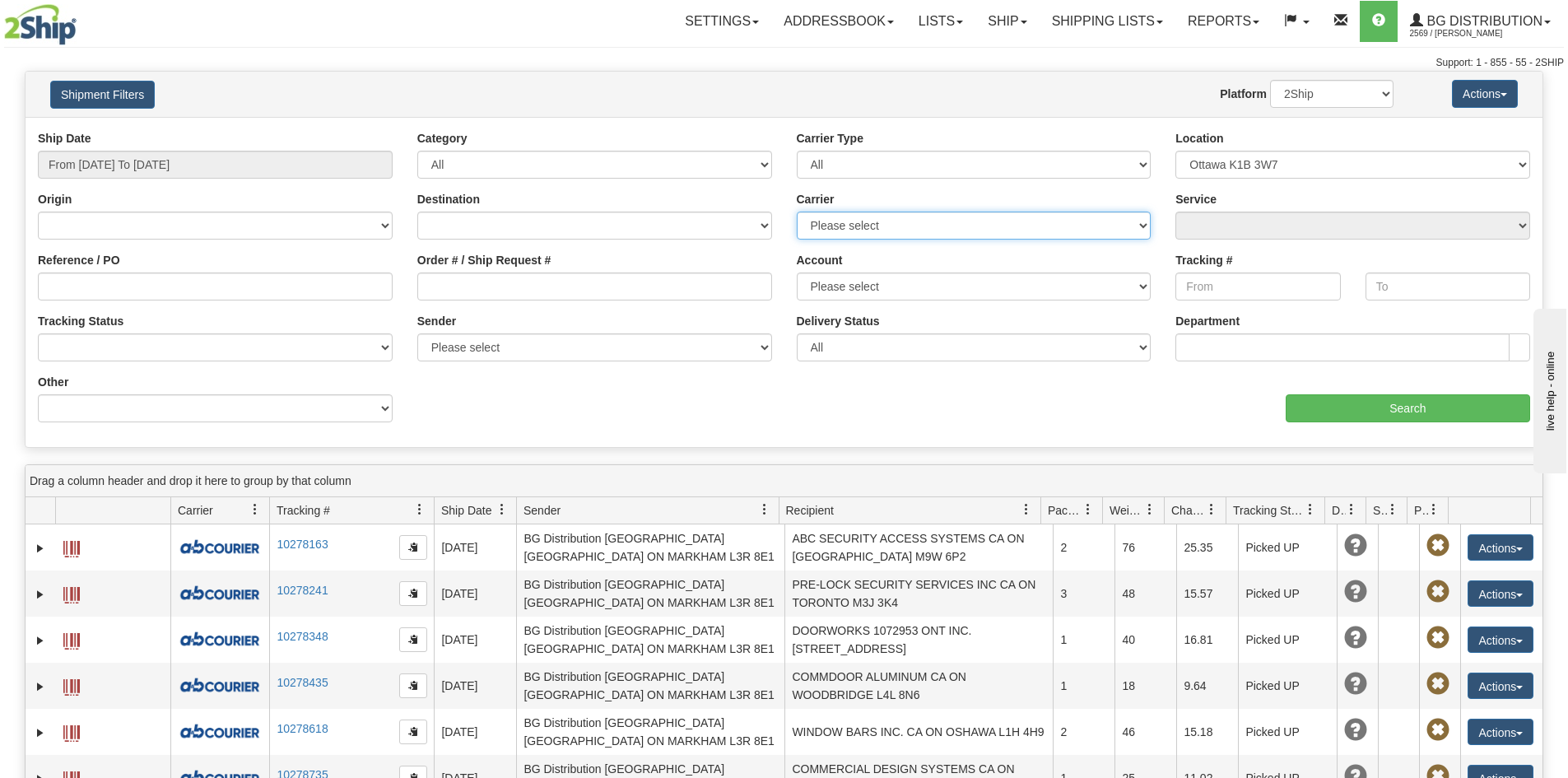
click at [988, 229] on select "Please select 2SHIP LTL 2Ship Today Canpar Day & Ross FedEx Express® GLS Canada…" at bounding box center [974, 225] width 355 height 28
click at [1339, 411] on input "Search" at bounding box center [1407, 408] width 245 height 28
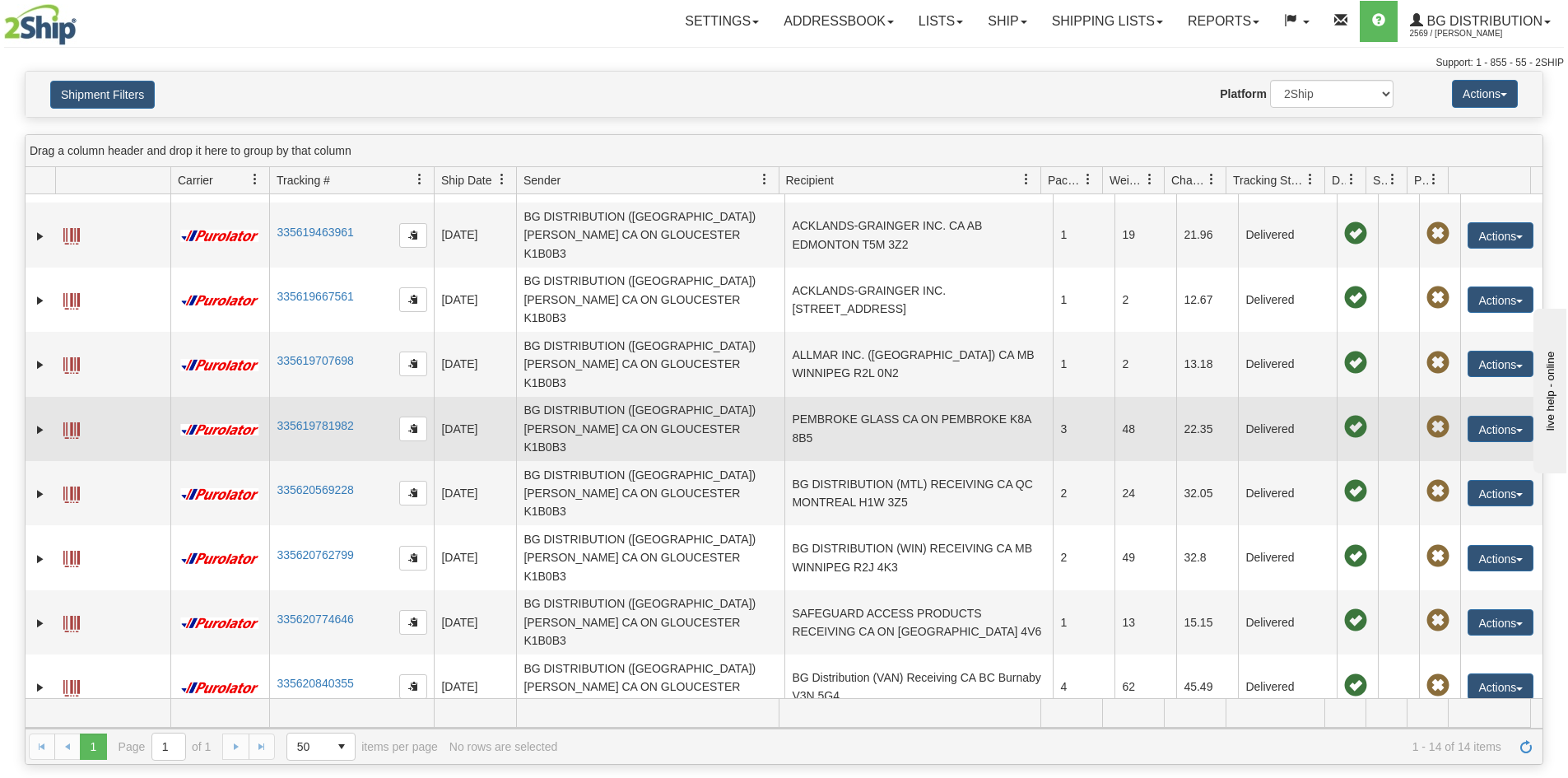
scroll to position [82, 0]
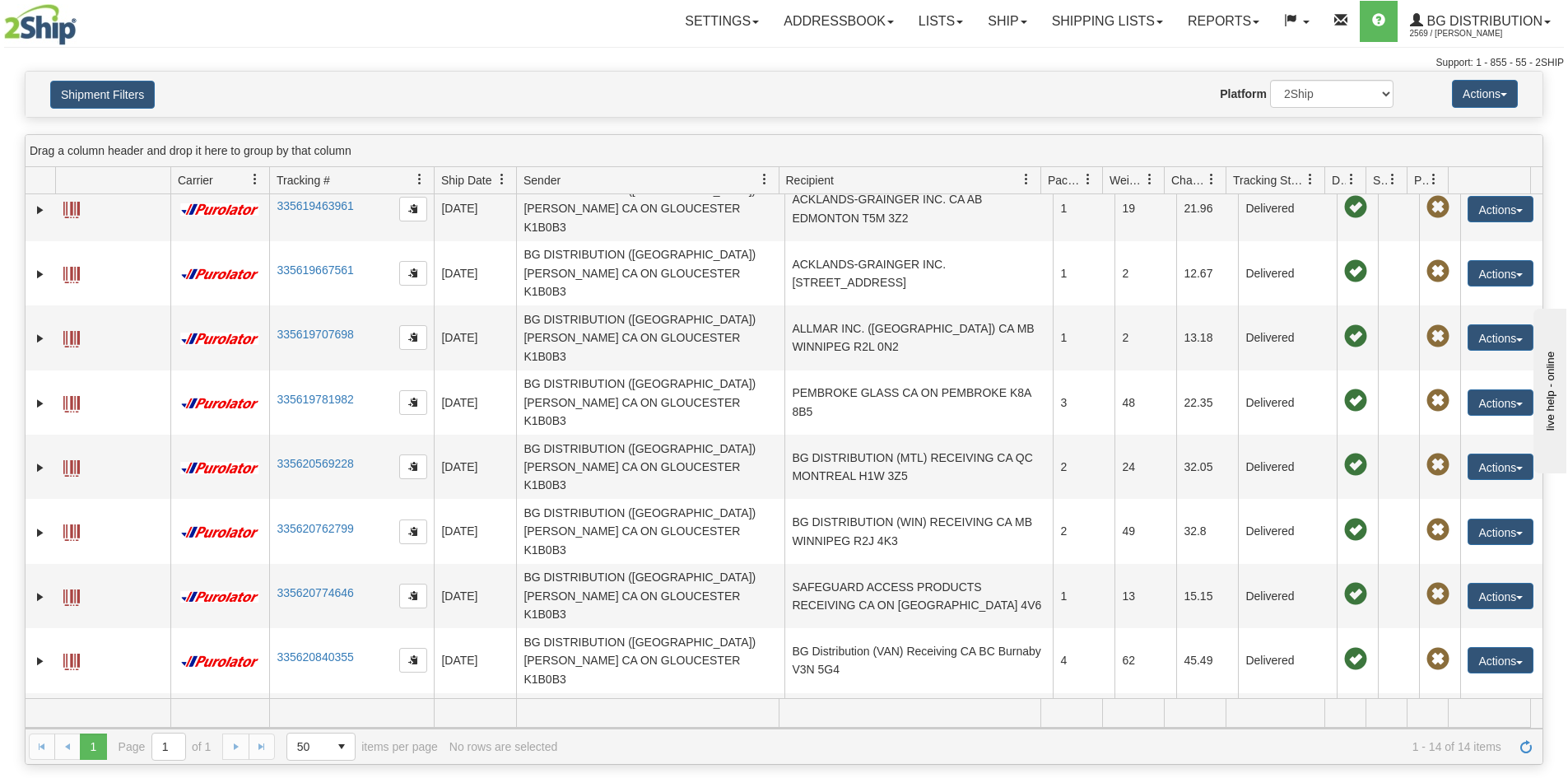
click at [922, 757] on td "DIAMOND MANUFACTURING RECEIVING CA ON MARKHAM L3R 4C1" at bounding box center [919, 788] width 268 height 64
click at [1344, 776] on span at bounding box center [1356, 788] width 23 height 23
click at [44, 777] on link "Expand" at bounding box center [40, 789] width 16 height 16
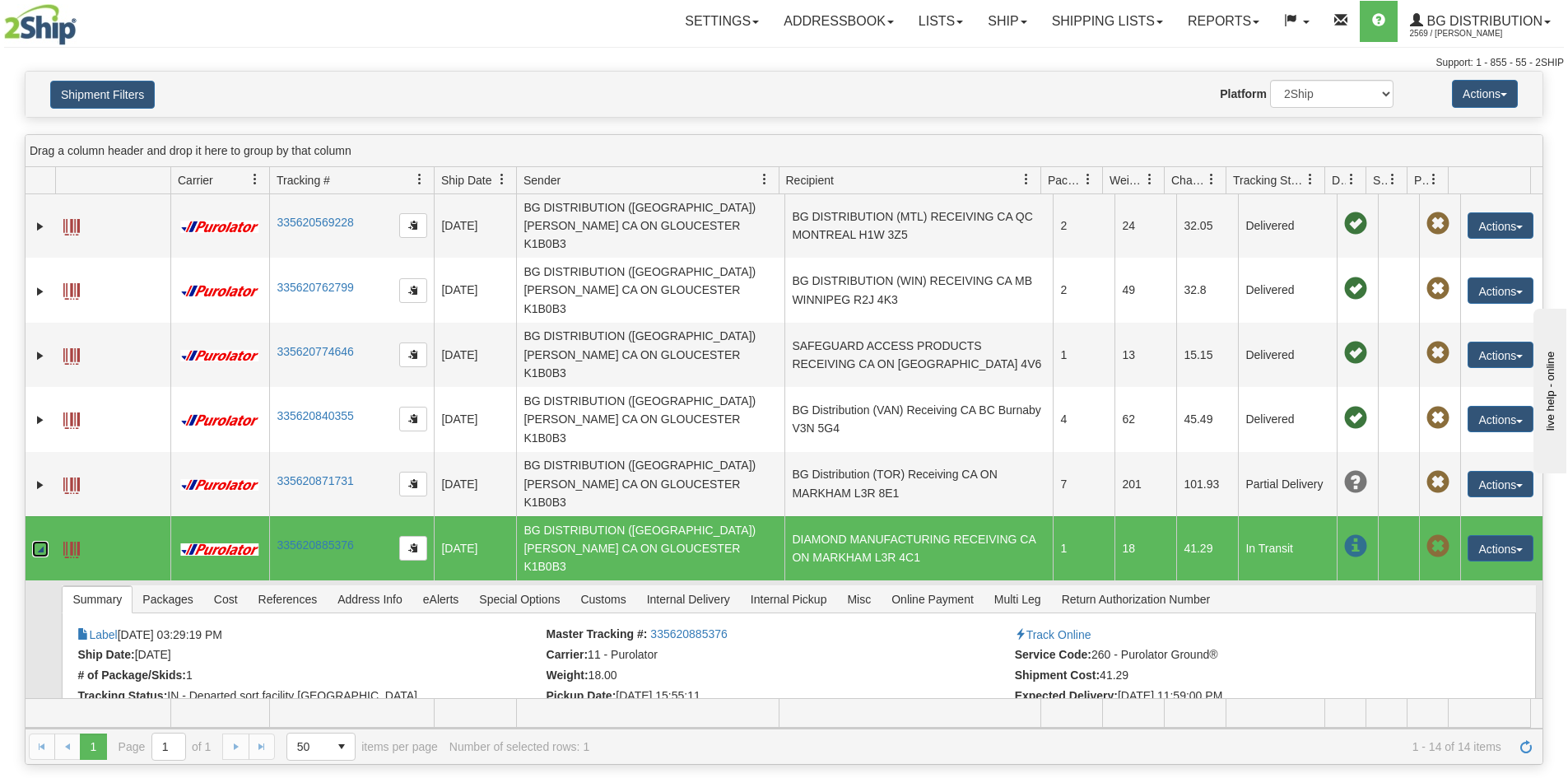
scroll to position [344, 0]
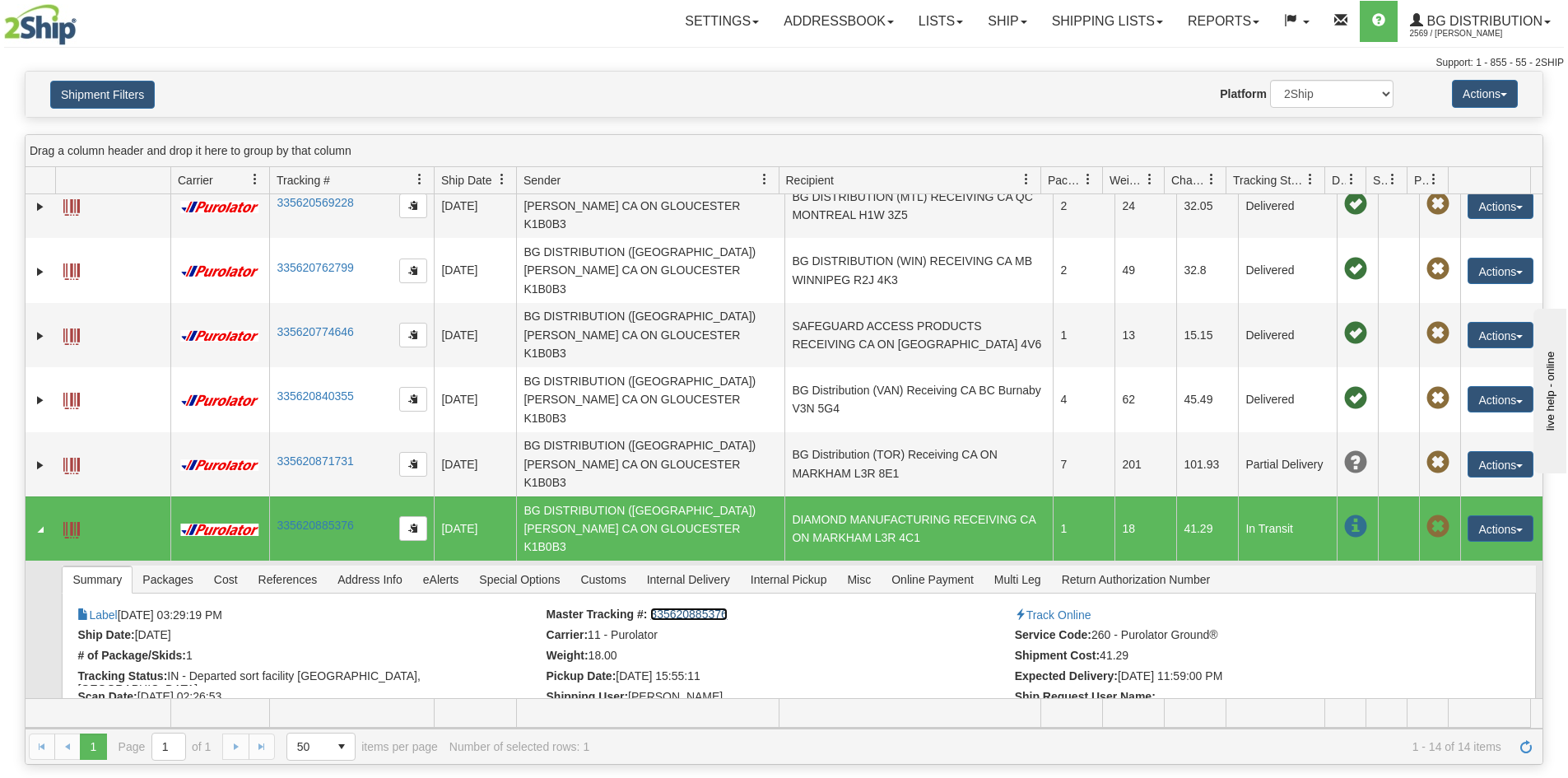
click at [686, 608] on link "335620885376" at bounding box center [688, 614] width 76 height 13
click at [149, 567] on span "Packages" at bounding box center [167, 580] width 69 height 27
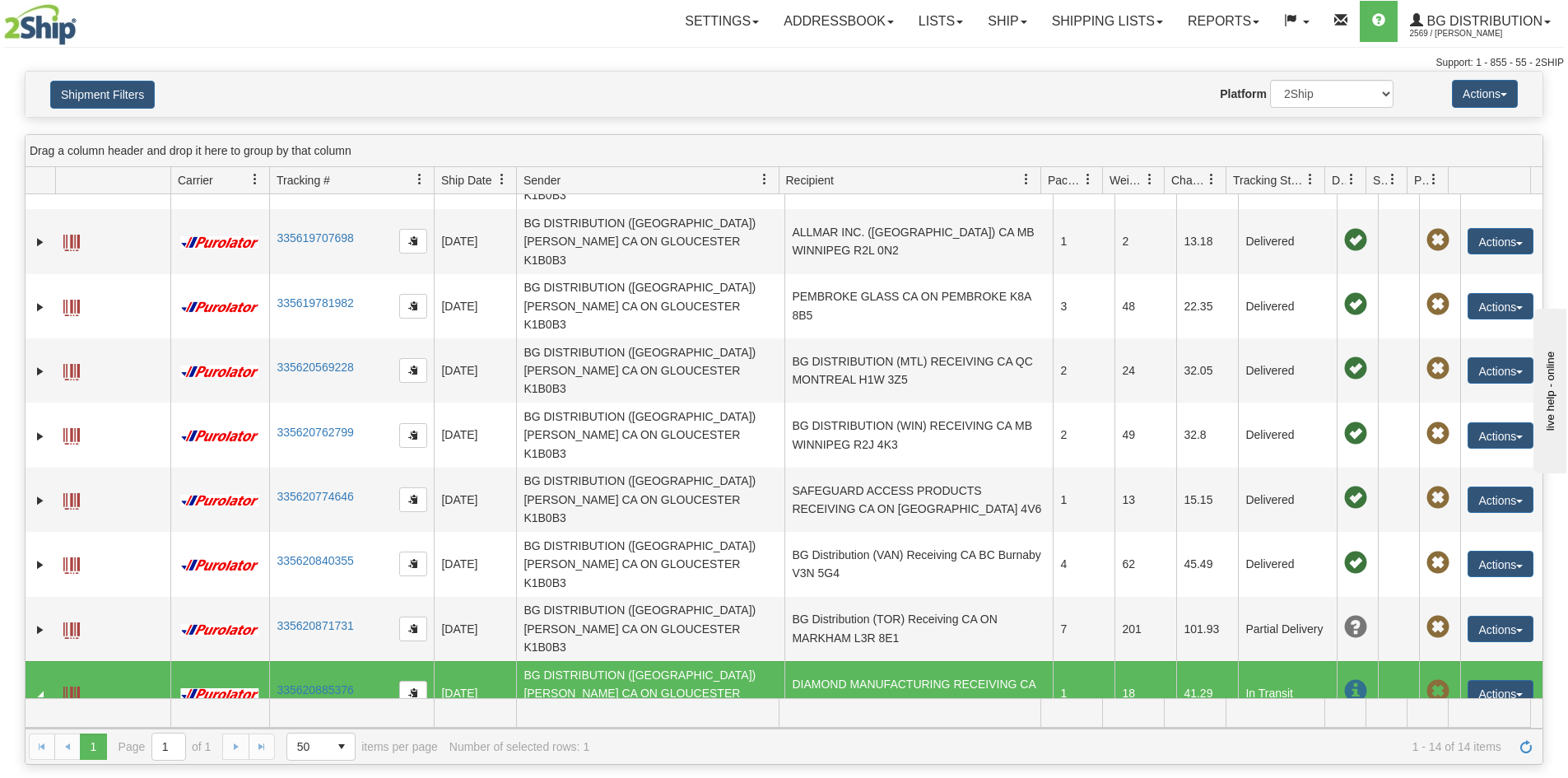
scroll to position [290, 0]
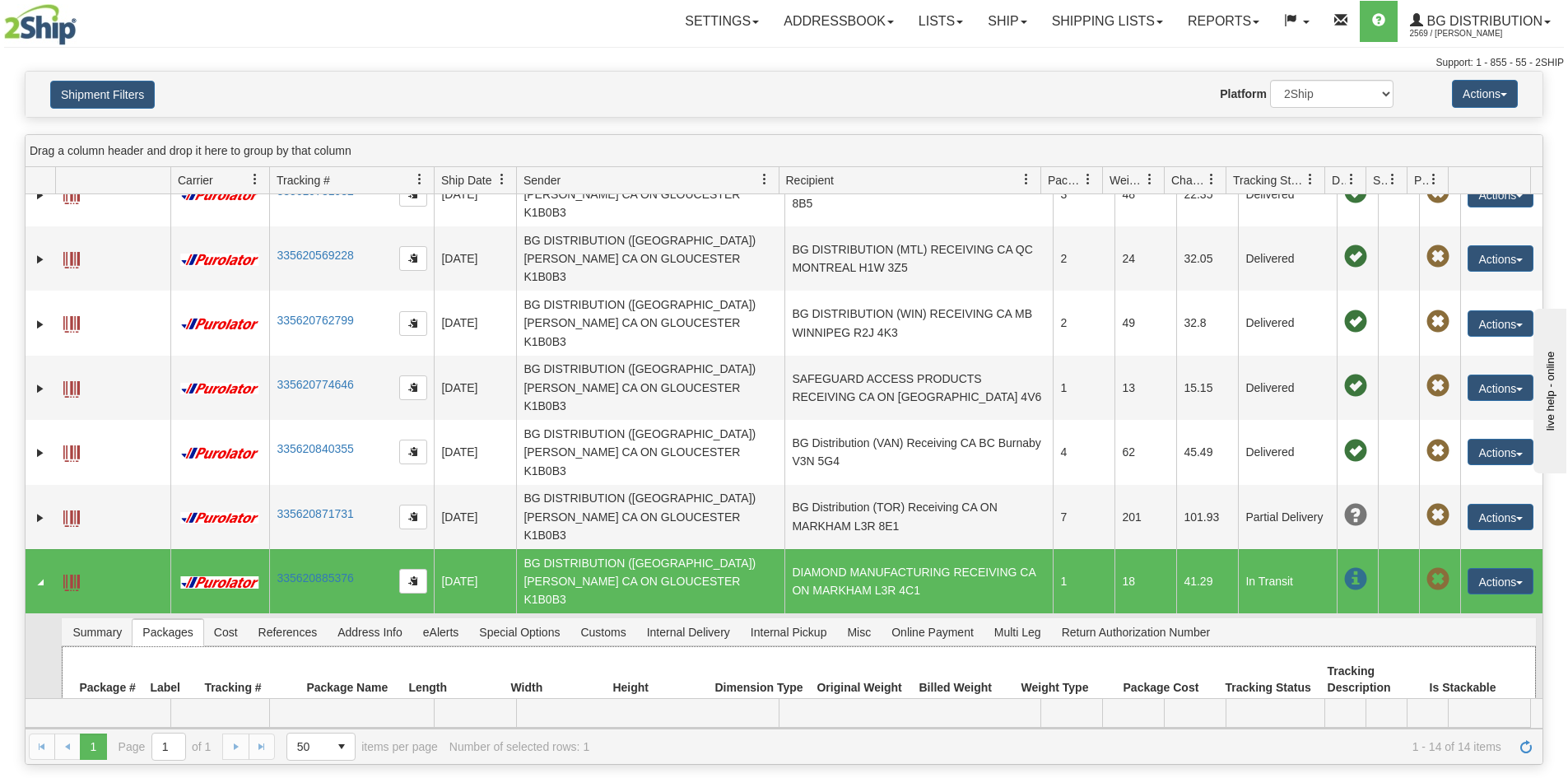
drag, startPoint x: 408, startPoint y: 518, endPoint x: 633, endPoint y: 518, distance: 225.0
click at [633, 704] on tr "1 335620885376 Customer 52.00 12.00 7.00 I 18.00 18.00 41.29 False" at bounding box center [798, 726] width 1452 height 44
copy tr "52.00 12.00 7.00"
